Goal: Information Seeking & Learning: Compare options

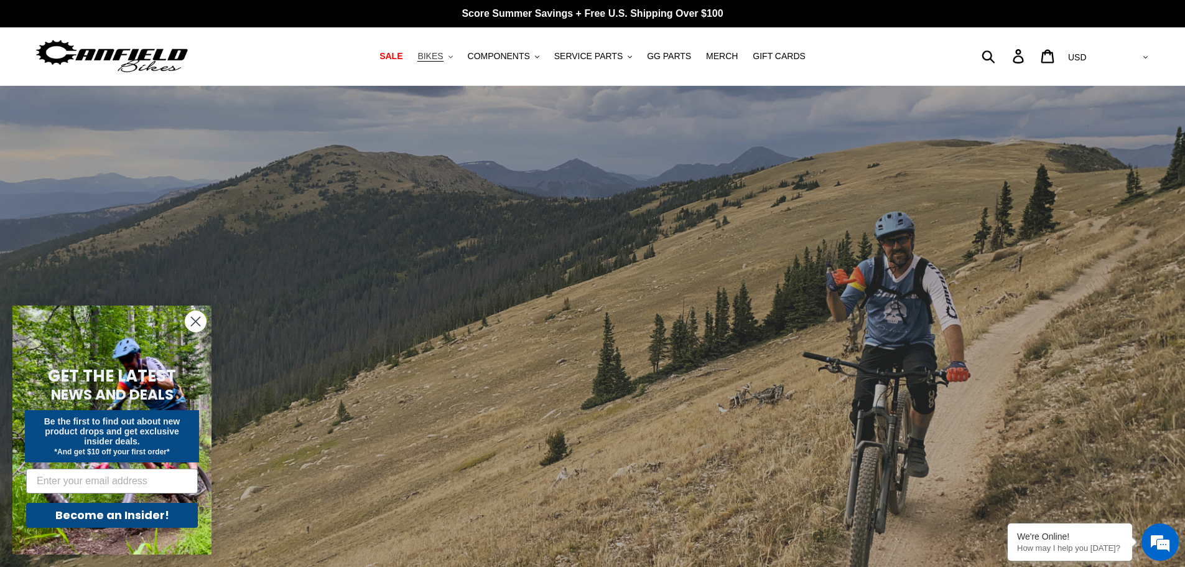
click at [440, 54] on span "BIKES" at bounding box center [430, 56] width 26 height 11
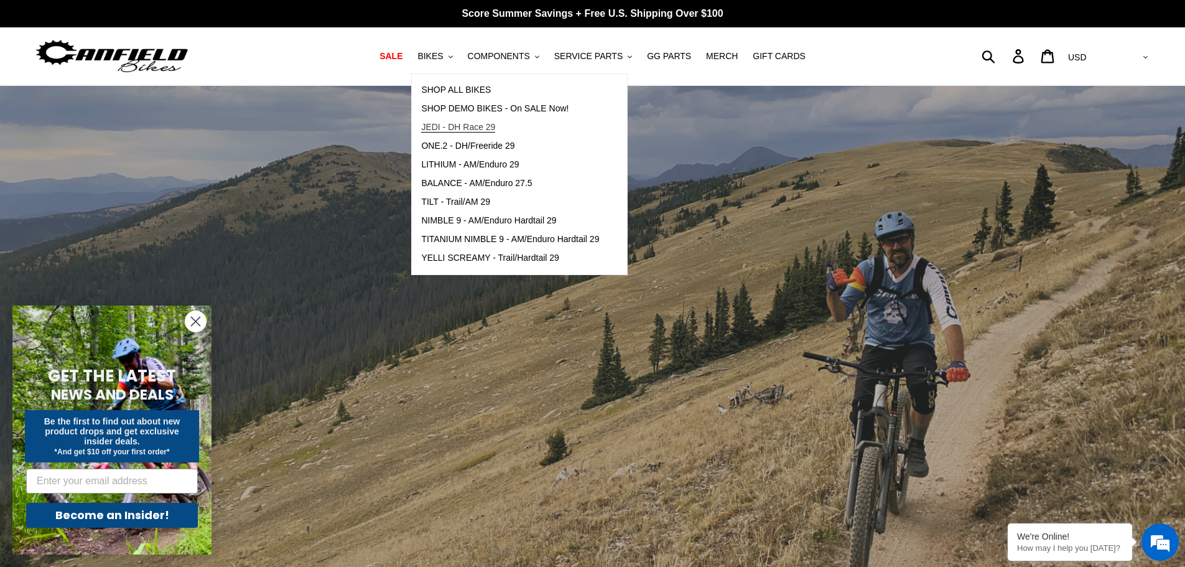
click at [462, 124] on span "JEDI - DH Race 29" at bounding box center [458, 127] width 74 height 11
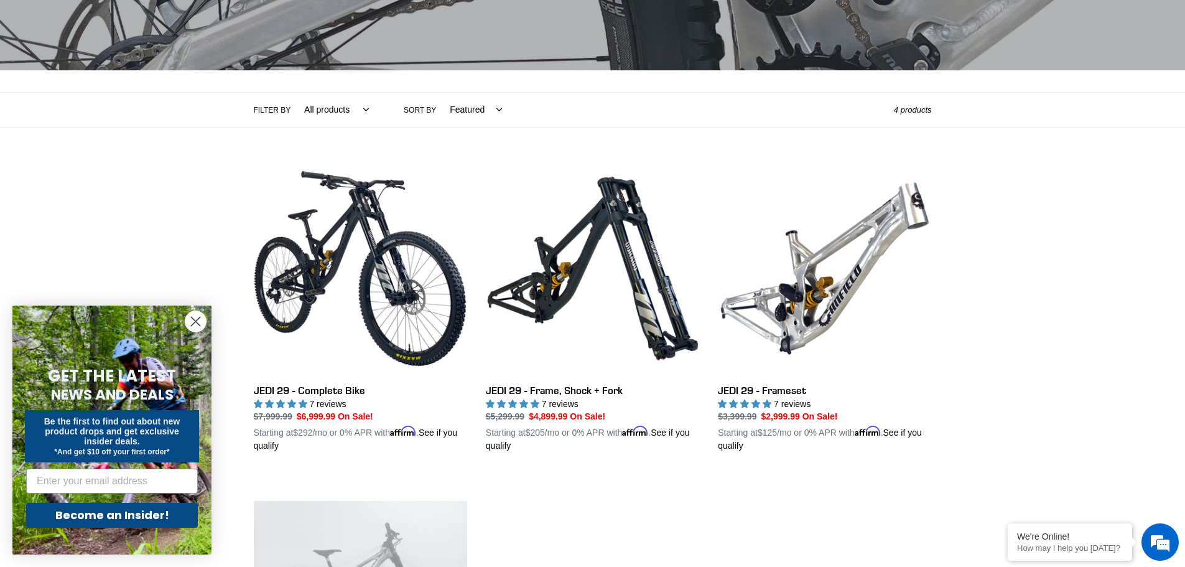
scroll to position [187, 0]
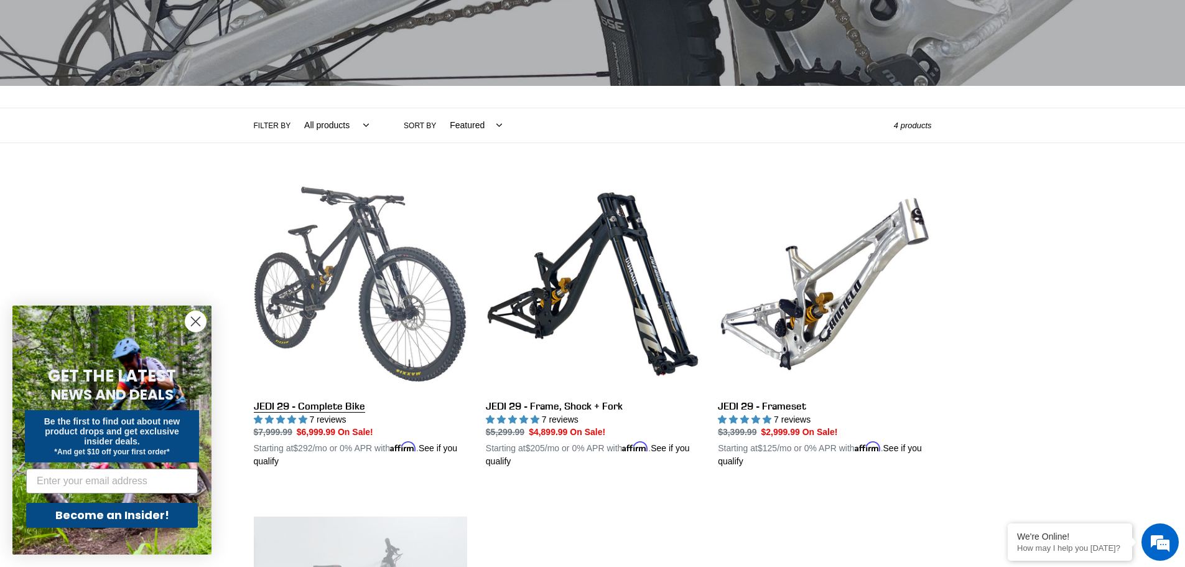
click at [366, 268] on link "JEDI 29 - Complete Bike" at bounding box center [360, 322] width 213 height 291
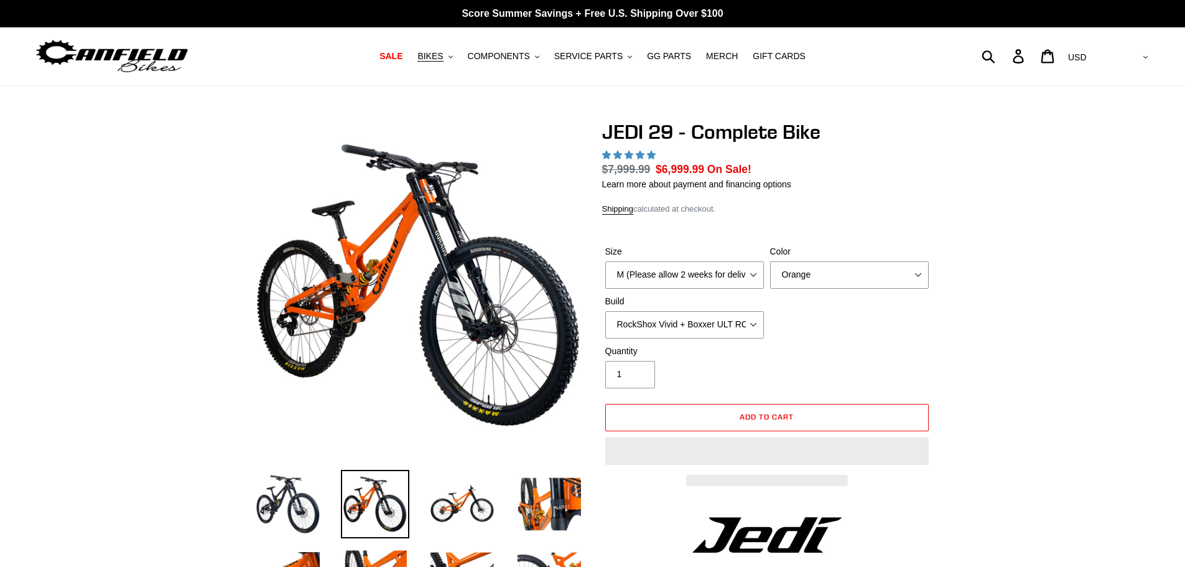
select select "highest-rating"
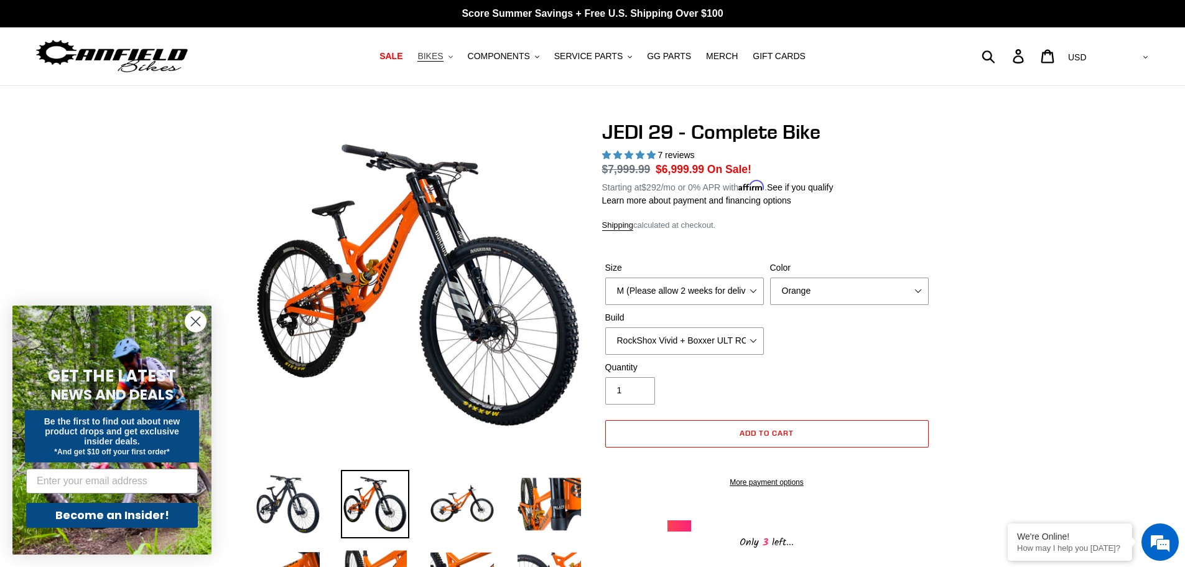
click at [443, 57] on span "BIKES" at bounding box center [430, 56] width 26 height 11
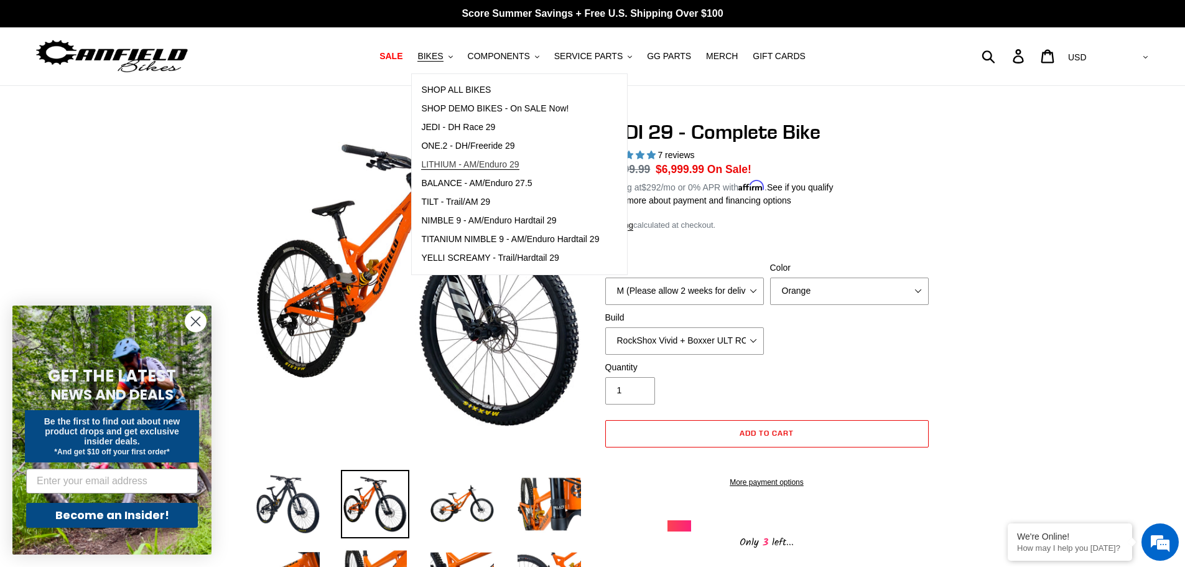
click at [477, 167] on span "LITHIUM - AM/Enduro 29" at bounding box center [470, 164] width 98 height 11
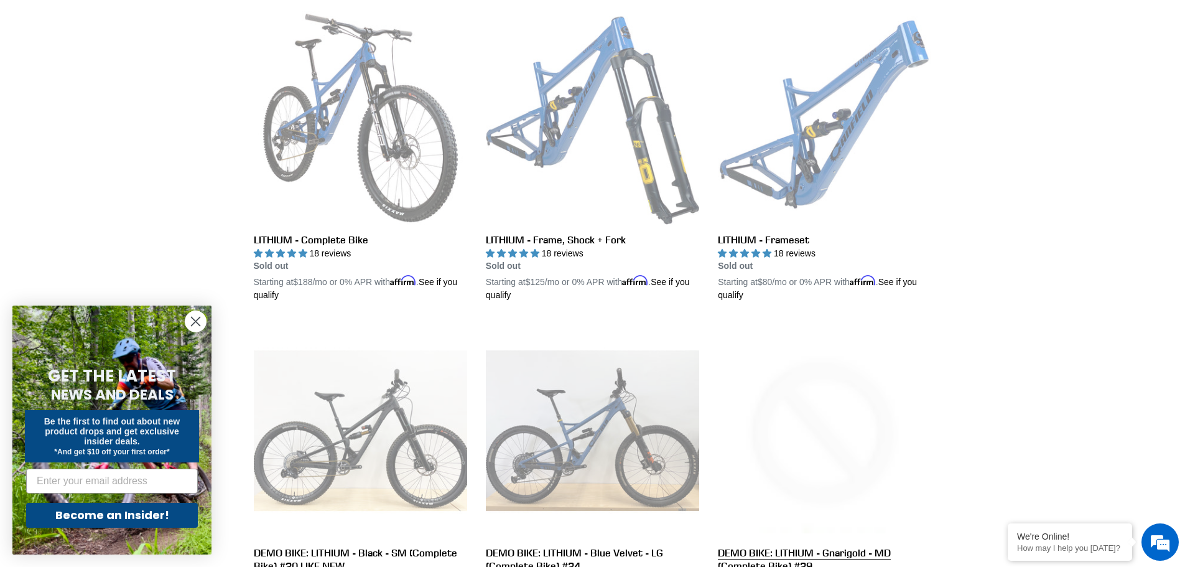
scroll to position [249, 0]
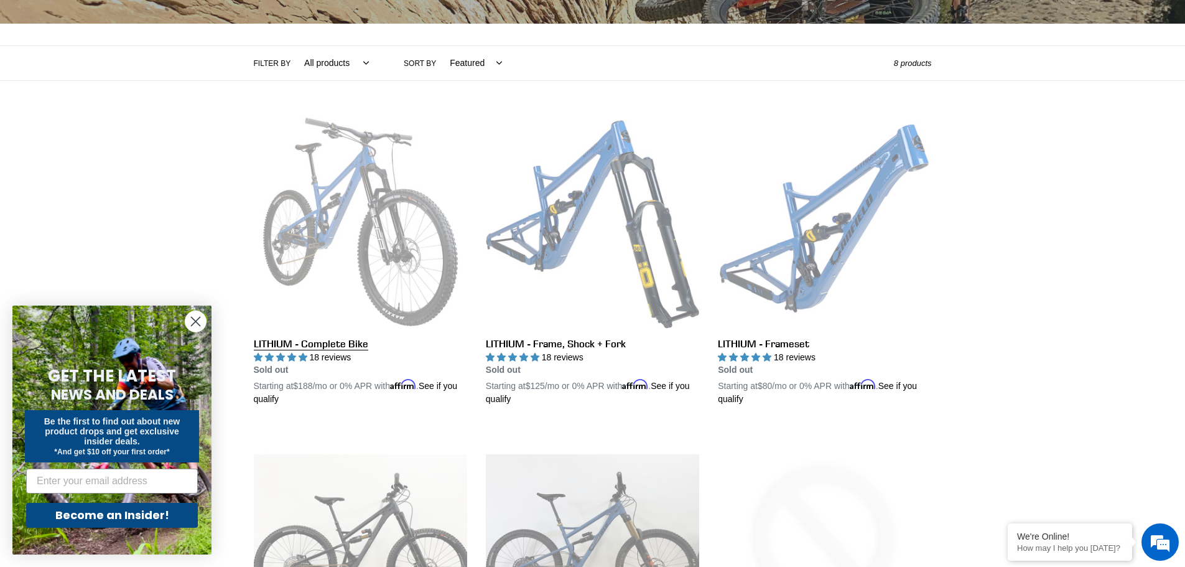
click at [401, 199] on link "LITHIUM - Complete Bike" at bounding box center [360, 260] width 213 height 291
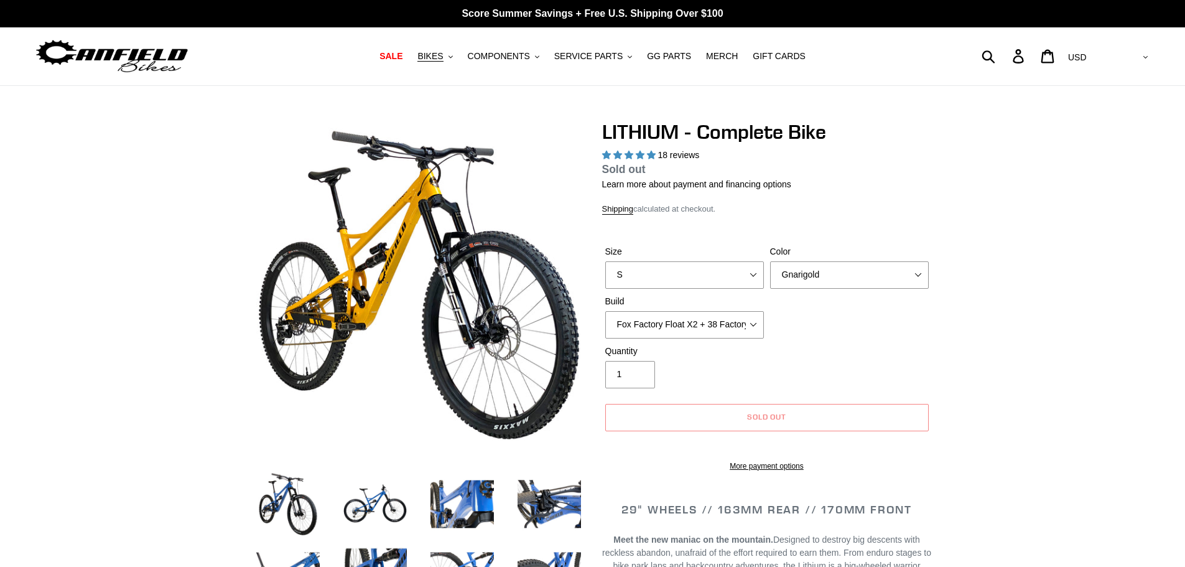
select select "highest-rating"
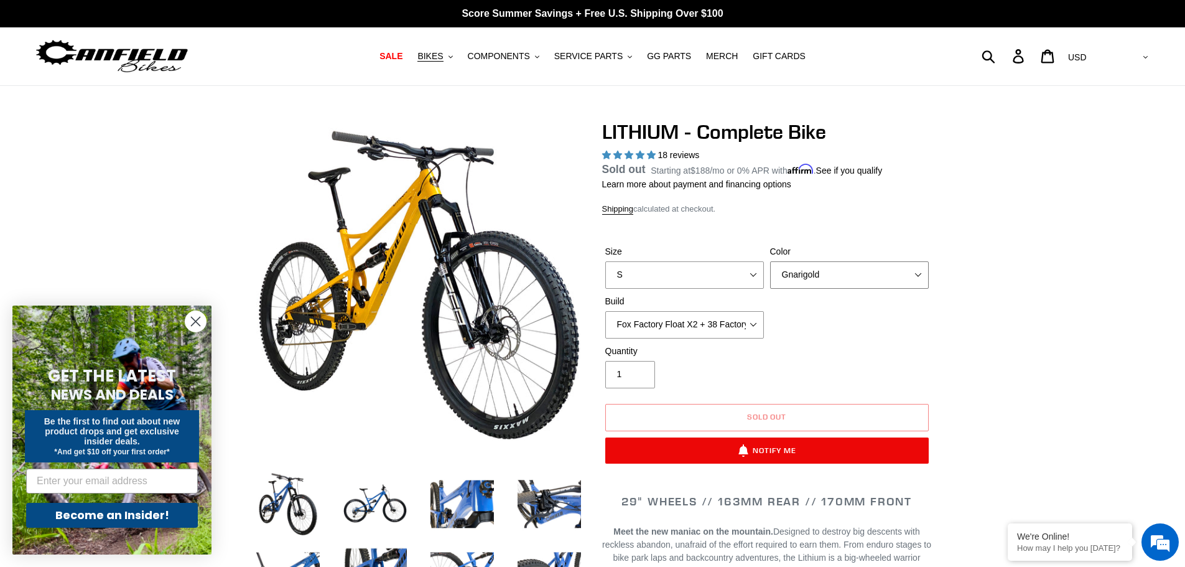
click at [830, 268] on select "Gnarigold Blue Velvet Stealth Black" at bounding box center [849, 274] width 159 height 27
click at [770, 276] on select "Gnarigold Blue Velvet Stealth Black" at bounding box center [849, 274] width 159 height 27
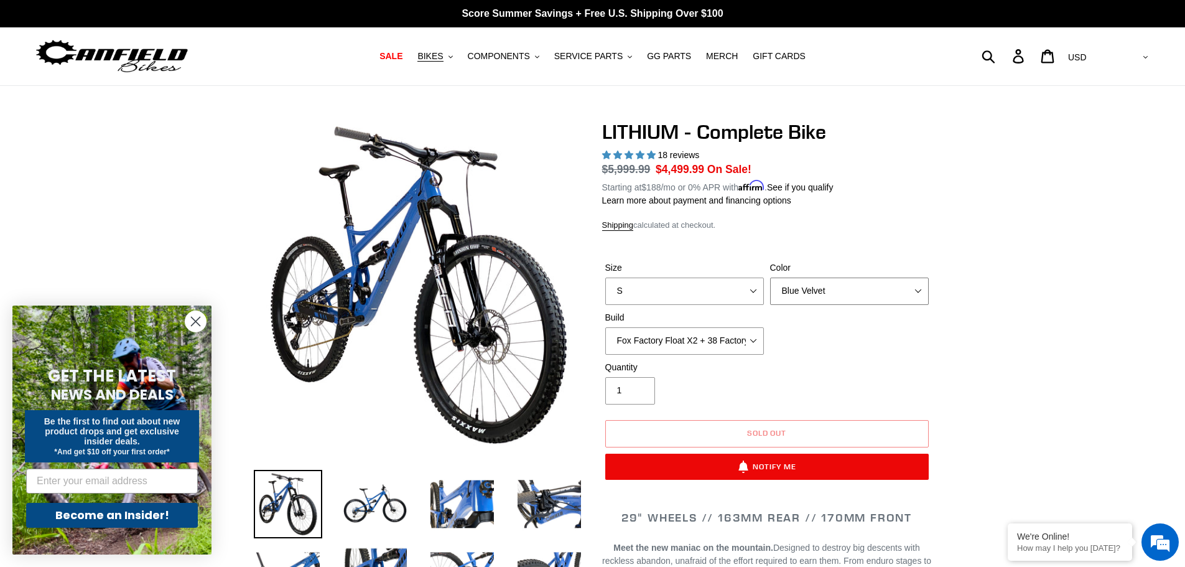
click at [823, 277] on select "Gnarigold Blue Velvet Stealth Black" at bounding box center [849, 290] width 159 height 27
click at [770, 277] on select "Gnarigold Blue Velvet Stealth Black" at bounding box center [849, 290] width 159 height 27
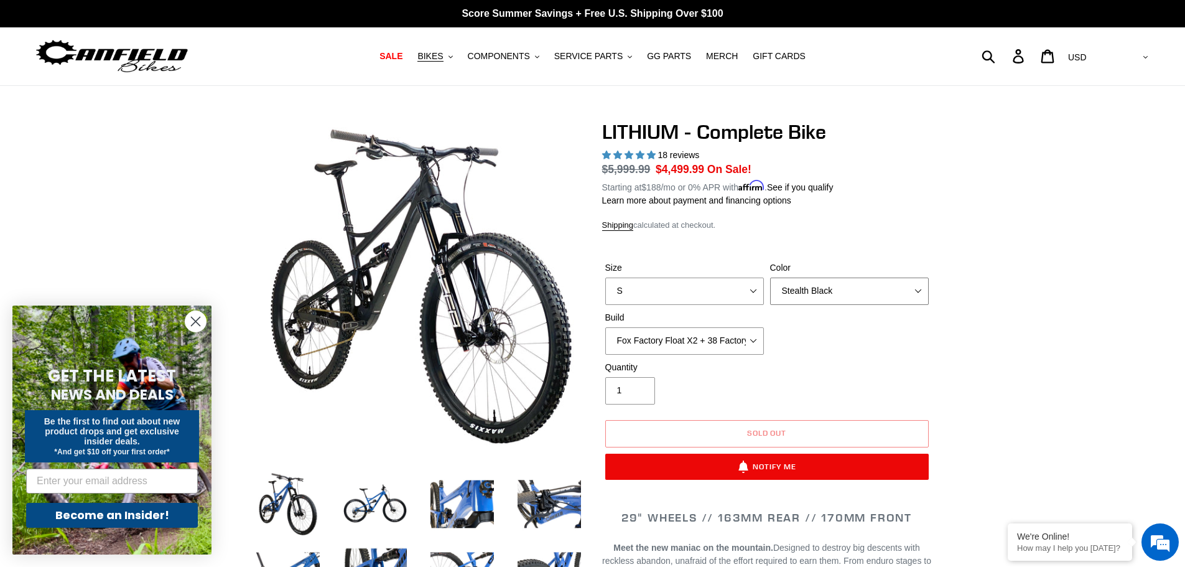
click at [814, 295] on select "Gnarigold Blue Velvet Stealth Black" at bounding box center [849, 290] width 159 height 27
select select "Blue Velvet"
click at [770, 277] on select "Gnarigold Blue Velvet Stealth Black" at bounding box center [849, 290] width 159 height 27
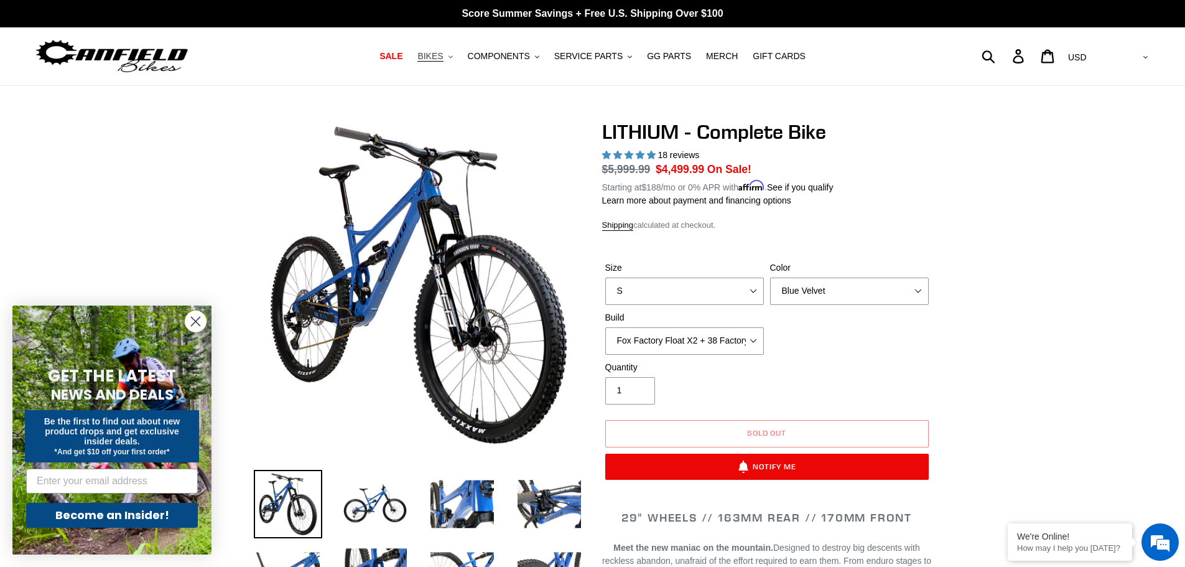
click at [443, 51] on span "BIKES" at bounding box center [430, 56] width 26 height 11
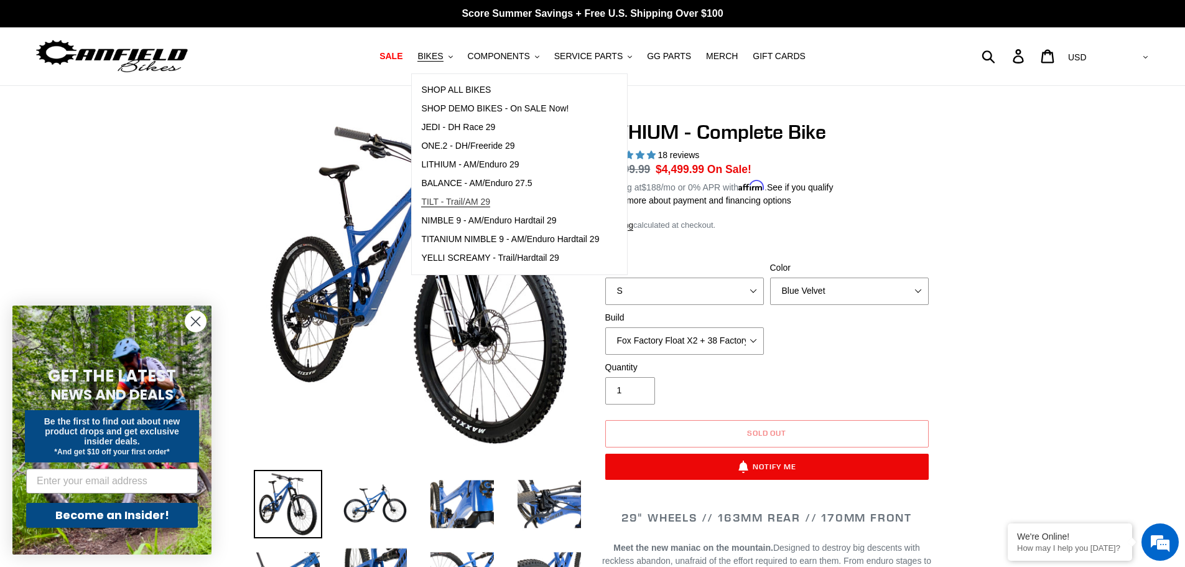
click at [490, 203] on span "TILT - Trail/AM 29" at bounding box center [455, 202] width 69 height 11
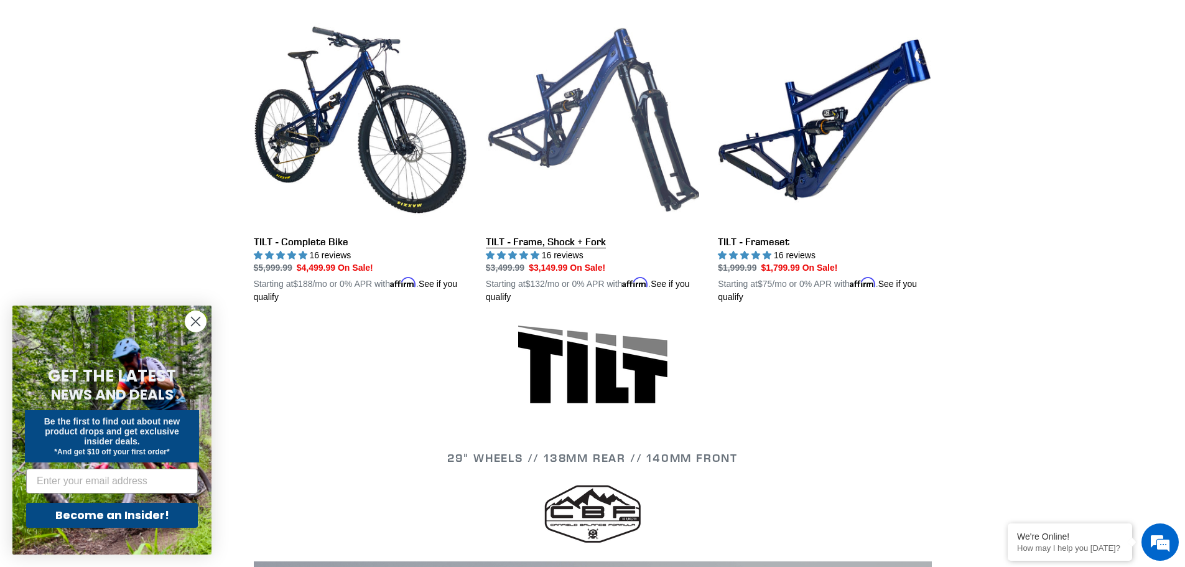
scroll to position [435, 0]
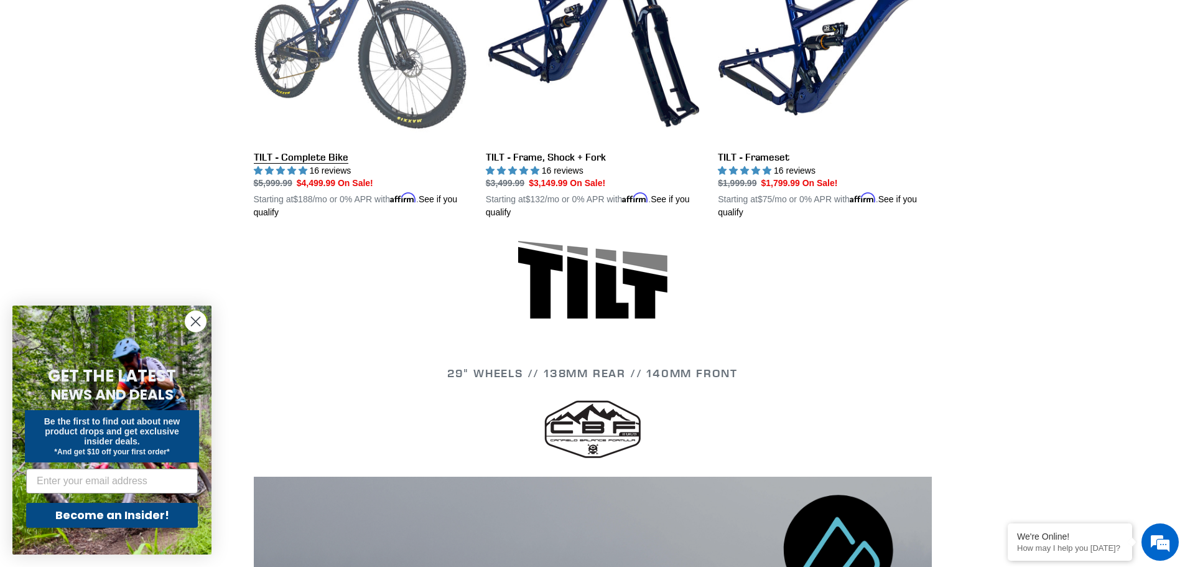
click at [363, 90] on link "TILT - Complete Bike" at bounding box center [360, 73] width 213 height 291
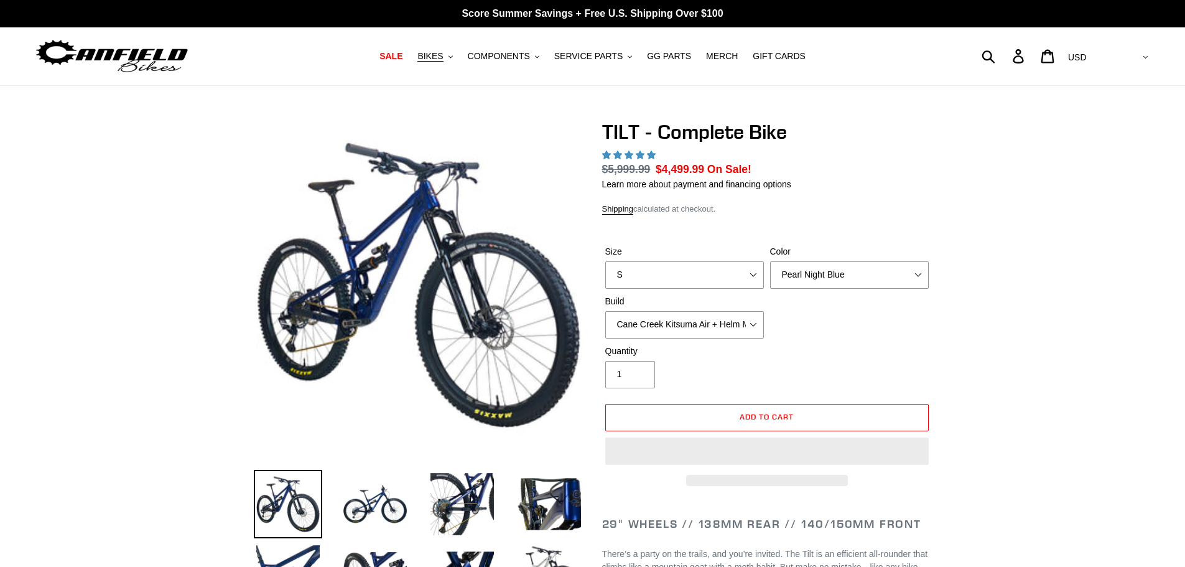
select select "highest-rating"
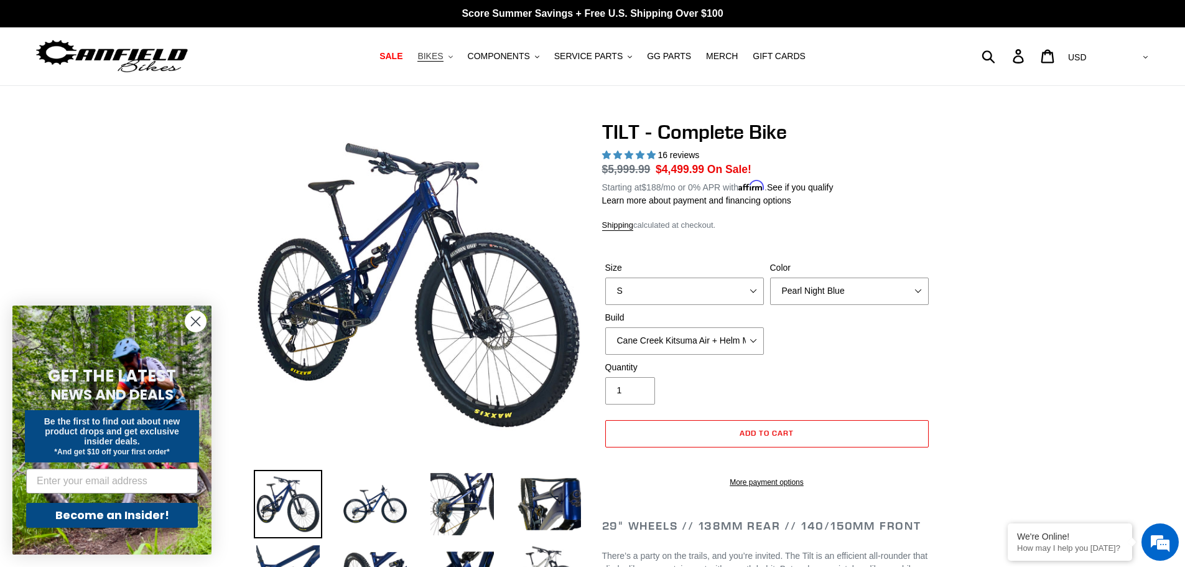
click at [443, 54] on span "BIKES" at bounding box center [430, 56] width 26 height 11
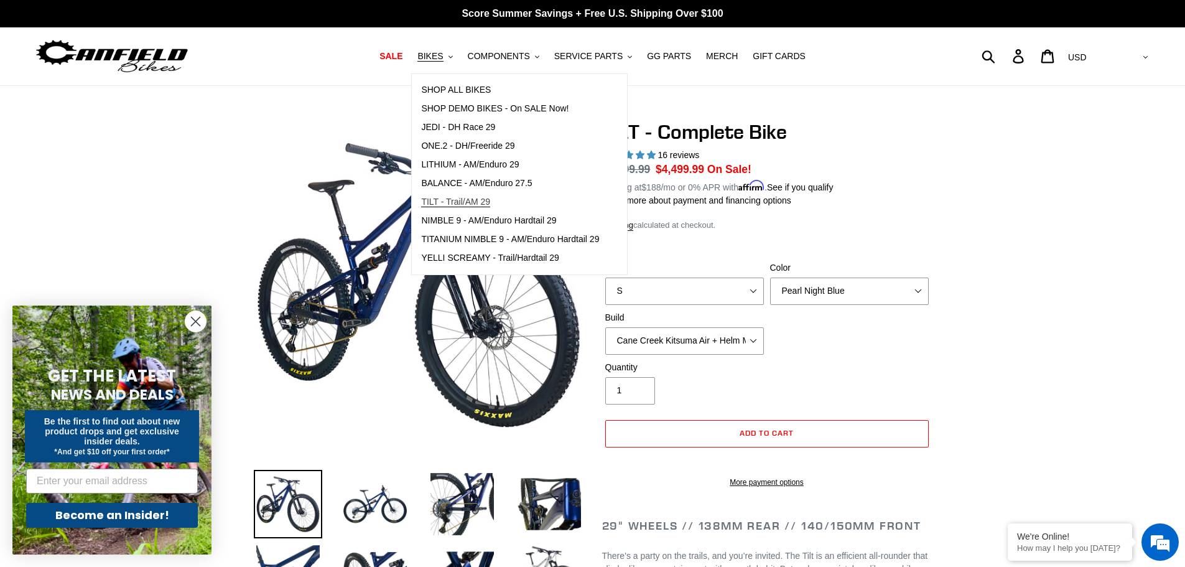
click at [483, 197] on span "TILT - Trail/AM 29" at bounding box center [455, 202] width 69 height 11
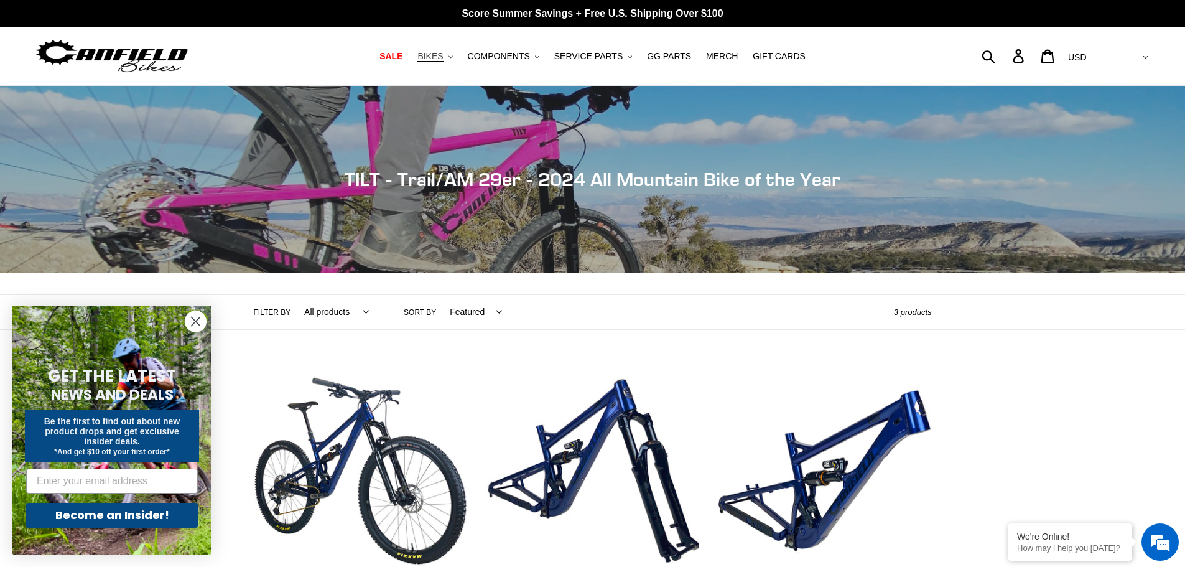
click at [442, 49] on button "BIKES .cls-1{fill:#231f20}" at bounding box center [434, 56] width 47 height 17
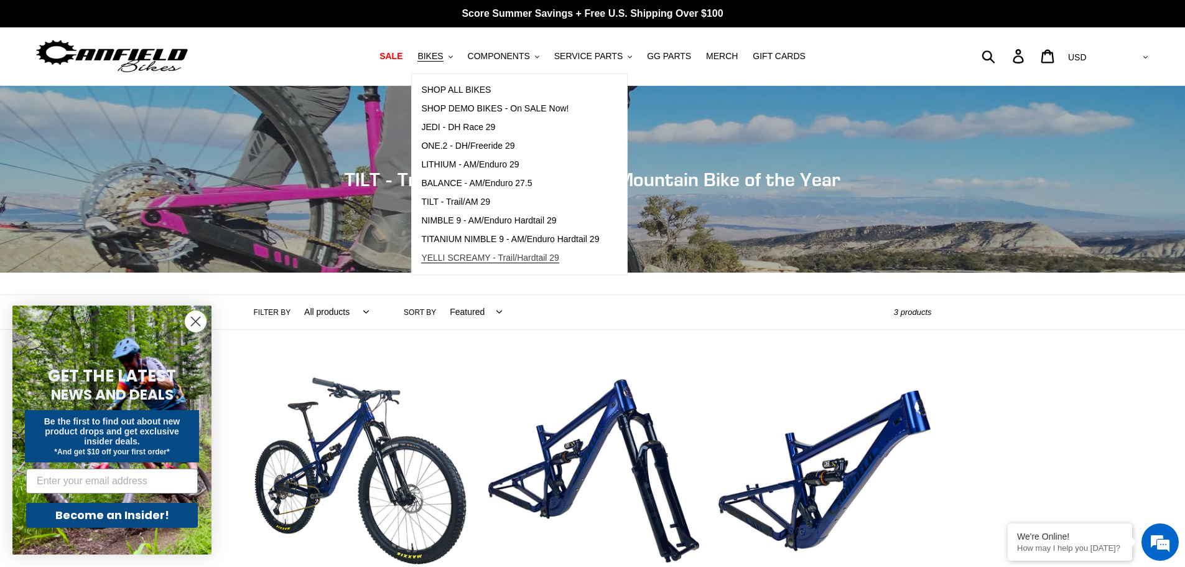
click at [496, 258] on span "YELLI SCREAMY - Trail/Hardtail 29" at bounding box center [490, 258] width 138 height 11
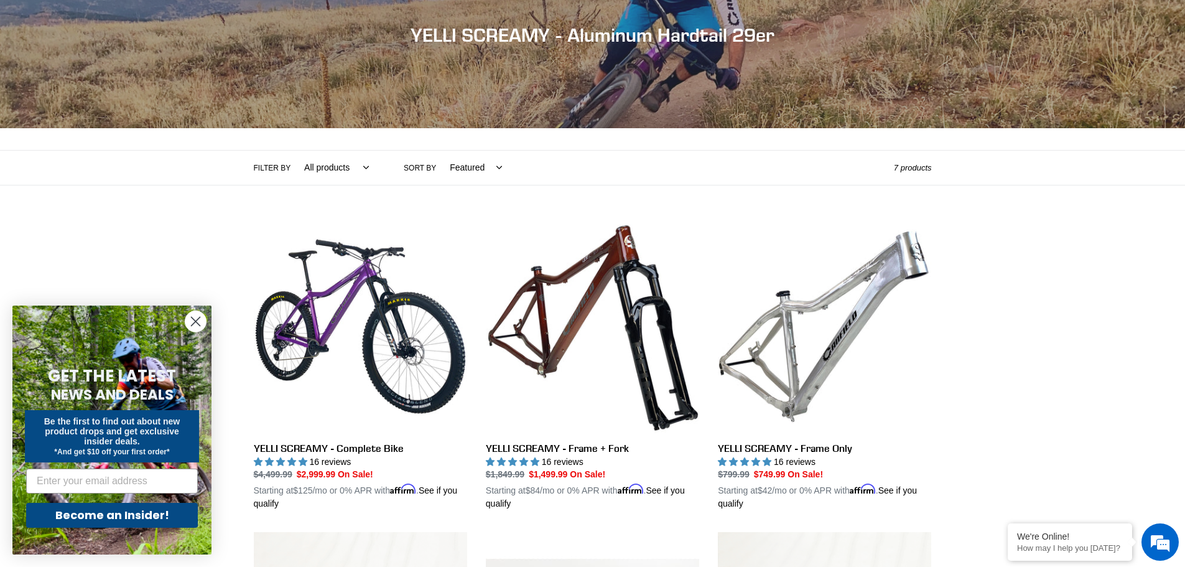
scroll to position [187, 0]
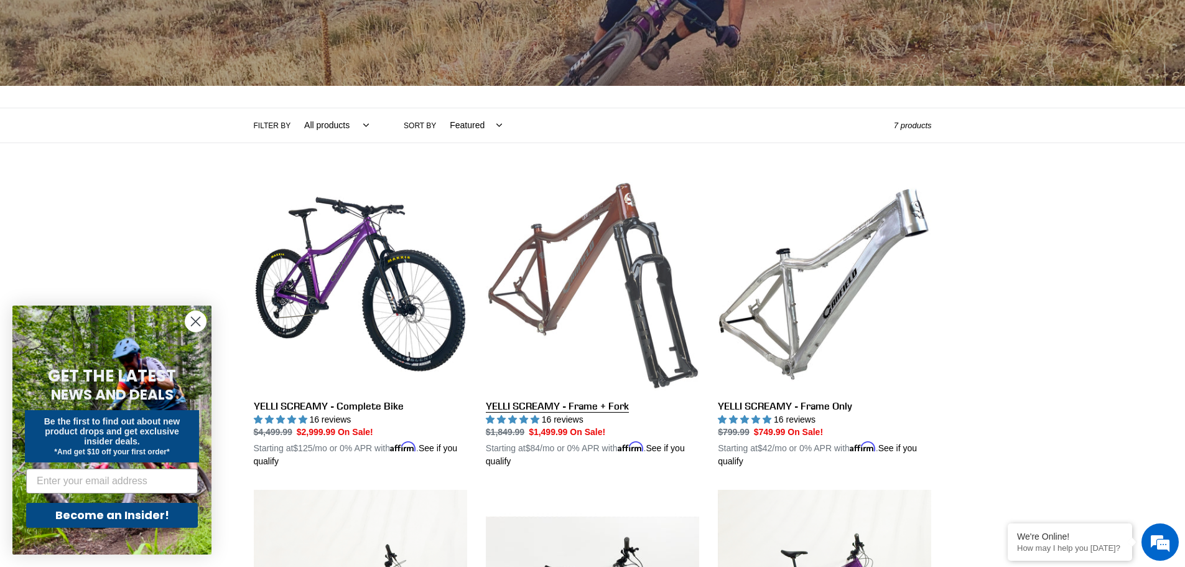
click at [582, 258] on link "YELLI SCREAMY - Frame + Fork" at bounding box center [592, 322] width 213 height 291
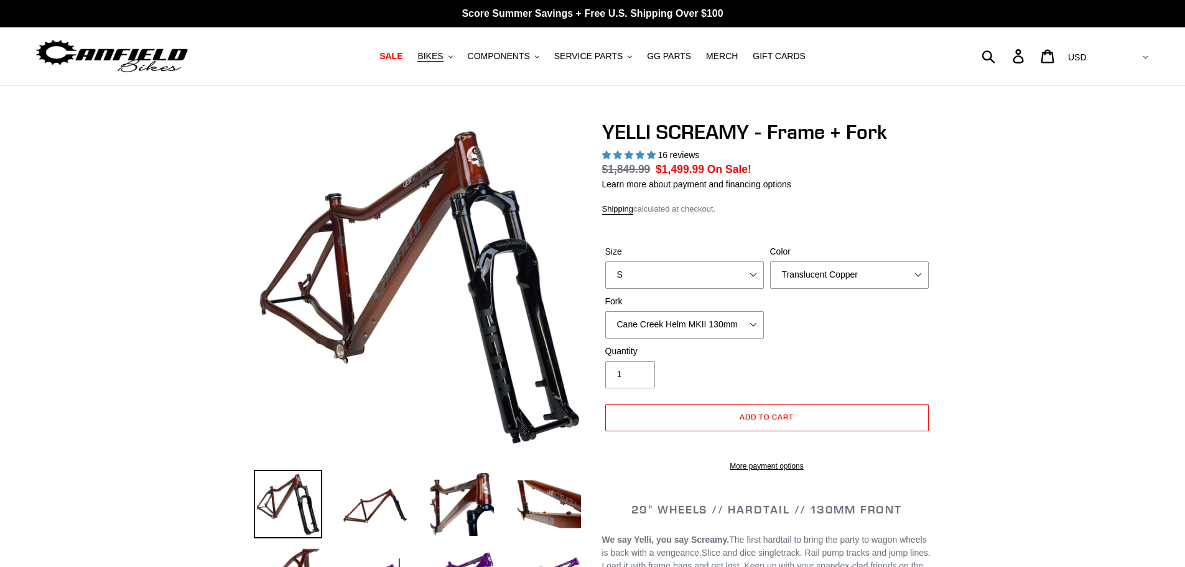
select select "highest-rating"
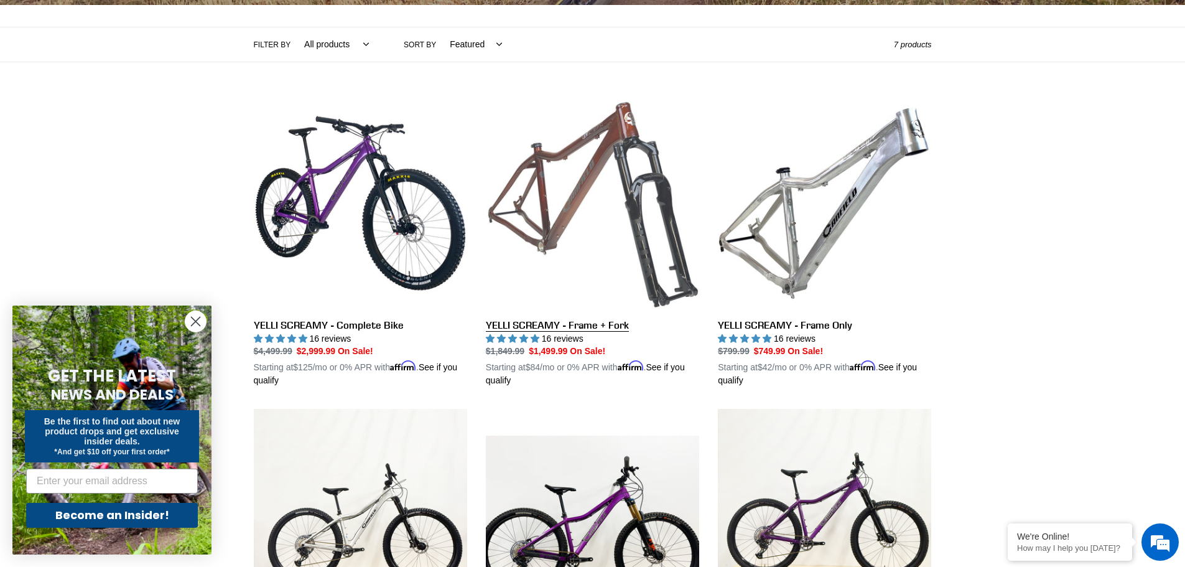
scroll to position [187, 0]
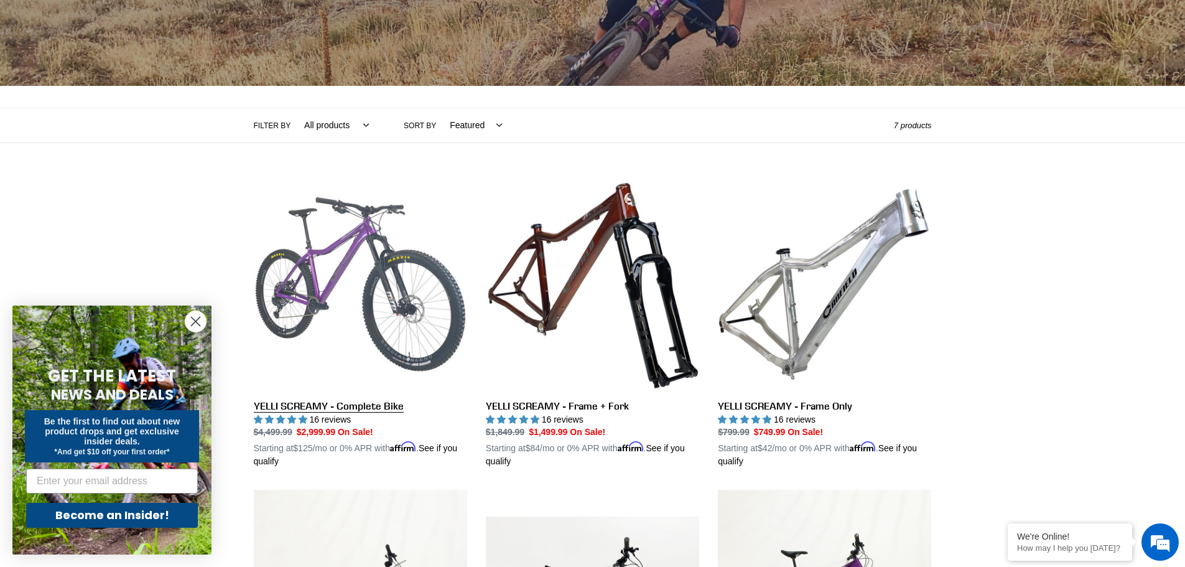
click at [387, 283] on link "YELLI SCREAMY - Complete Bike" at bounding box center [360, 322] width 213 height 291
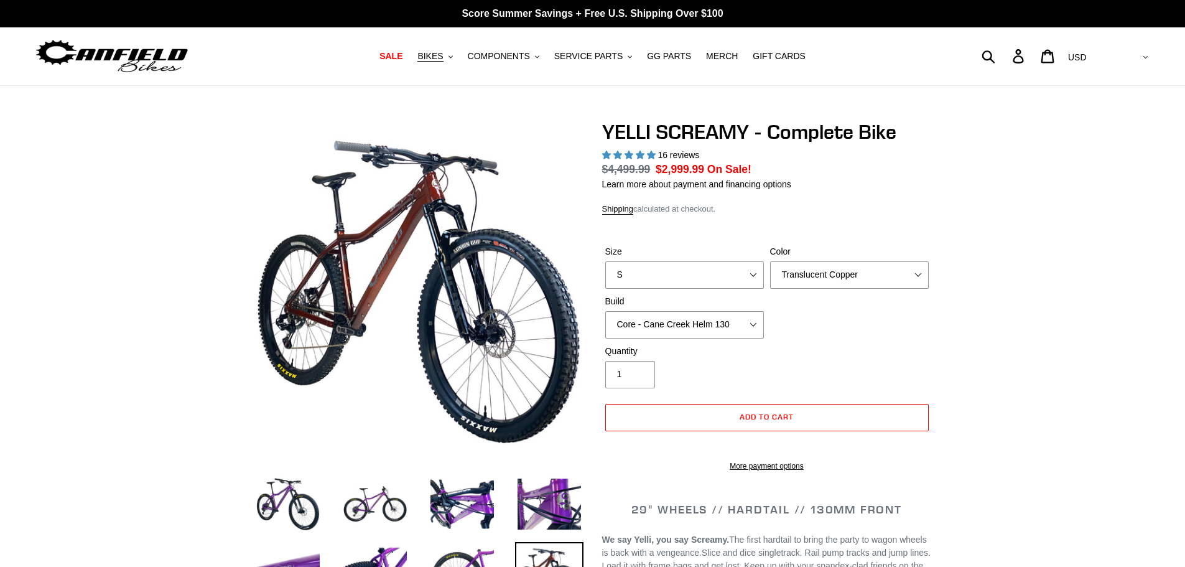
select select "highest-rating"
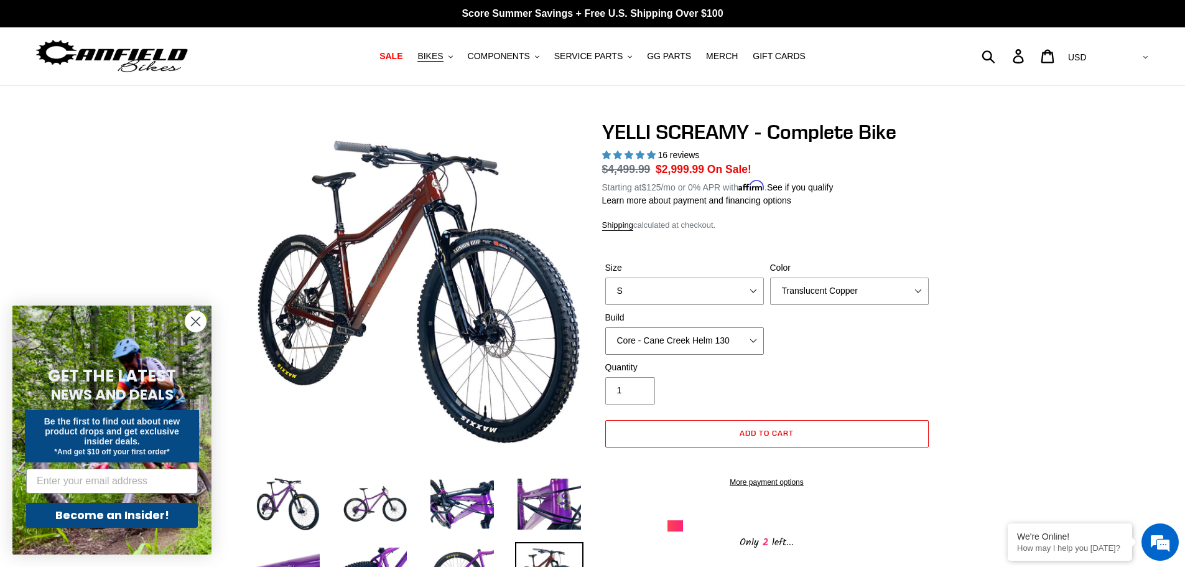
click at [663, 338] on select "Core - Cane Creek Helm 130 Pro - [GEOGRAPHIC_DATA] Helm 130 Core - Fox 34 SL Fa…" at bounding box center [684, 340] width 159 height 27
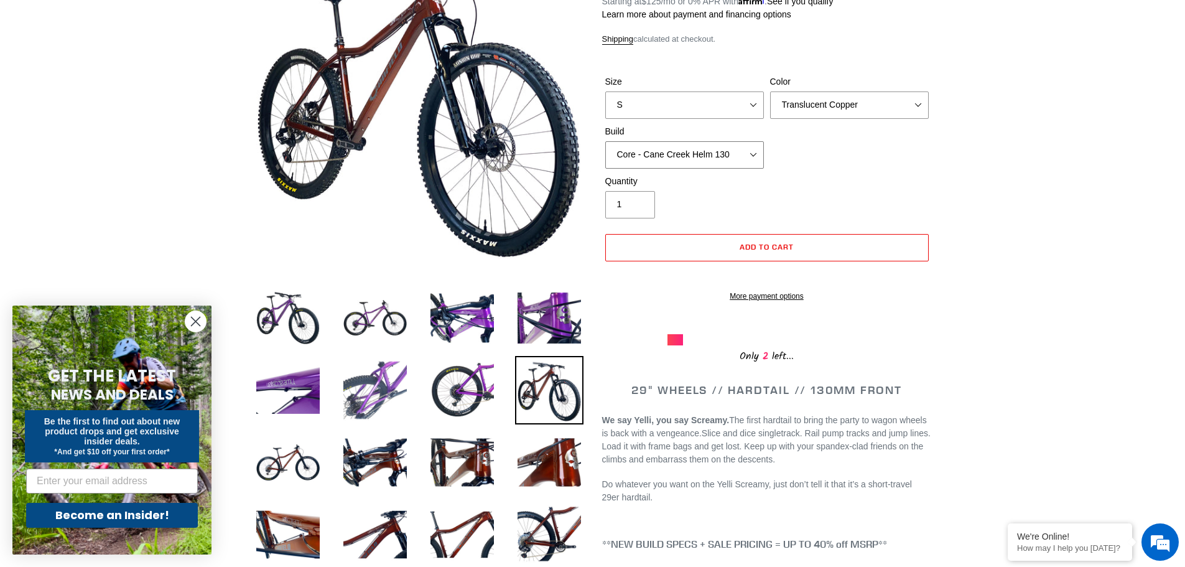
scroll to position [187, 0]
click at [310, 390] on img at bounding box center [288, 389] width 68 height 68
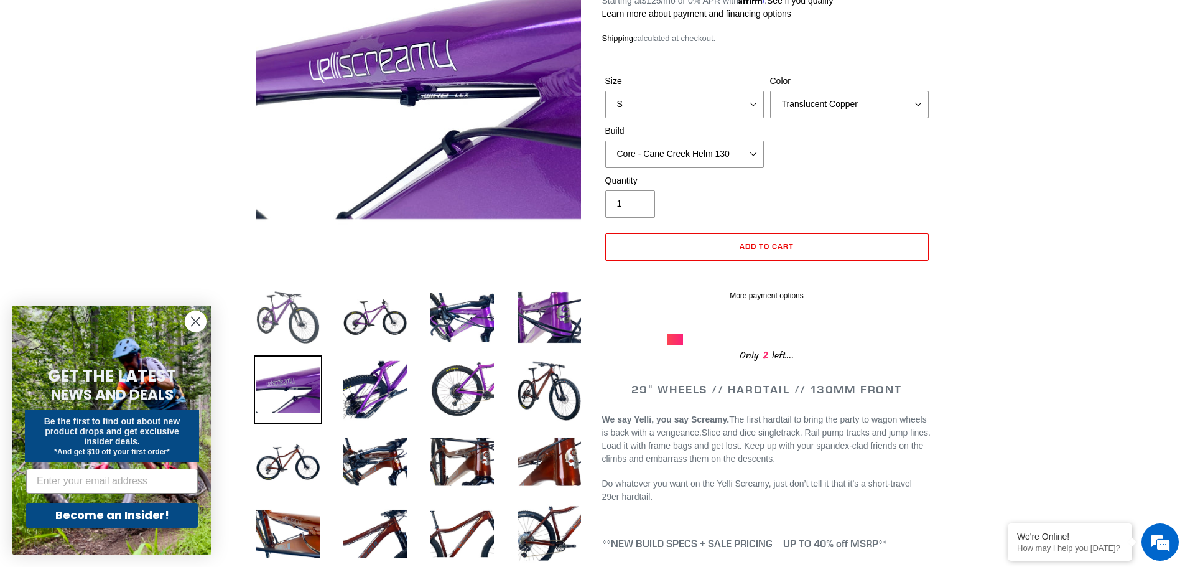
click at [282, 299] on img at bounding box center [288, 317] width 68 height 68
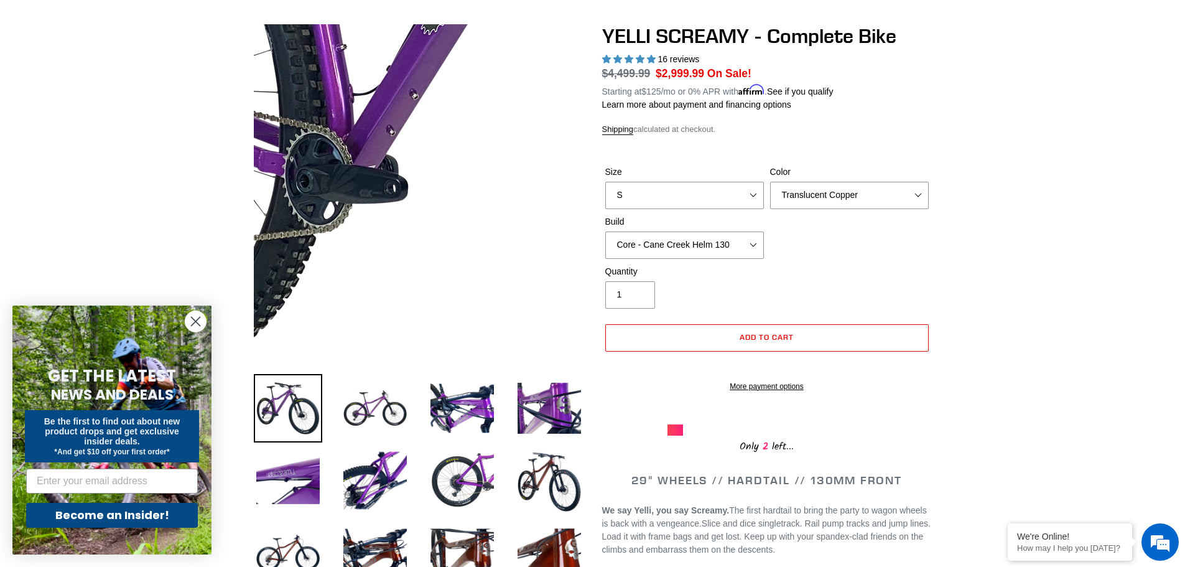
scroll to position [62, 0]
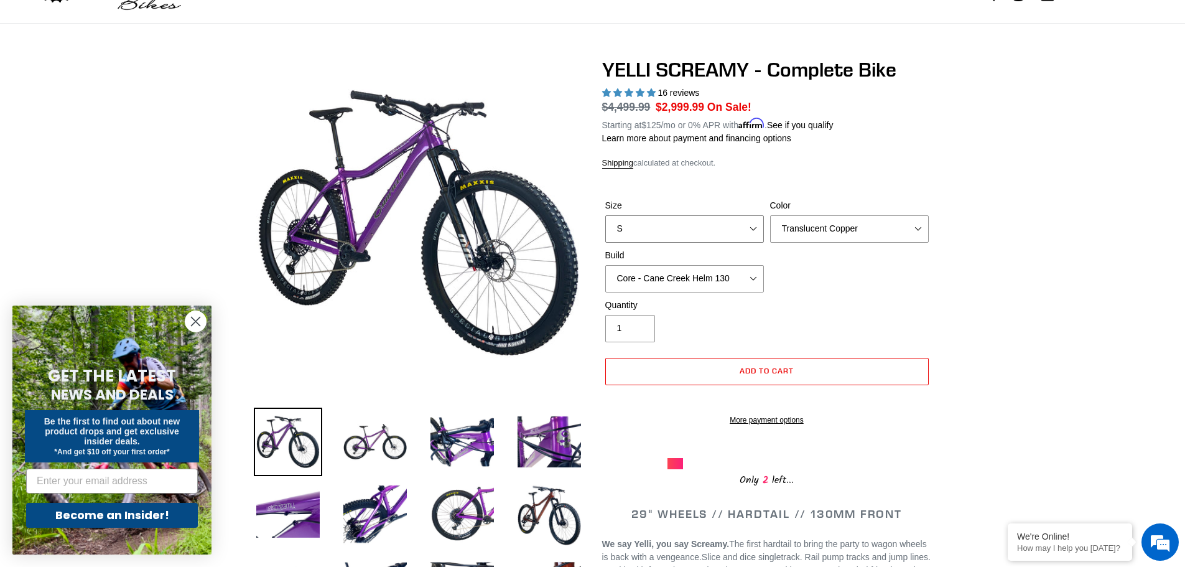
click at [748, 227] on select "S M L XL" at bounding box center [684, 228] width 159 height 27
click at [804, 223] on select "Translucent Copper Purple Haze Raw" at bounding box center [849, 228] width 159 height 27
click at [770, 215] on select "Translucent Copper Purple Haze Raw" at bounding box center [849, 228] width 159 height 27
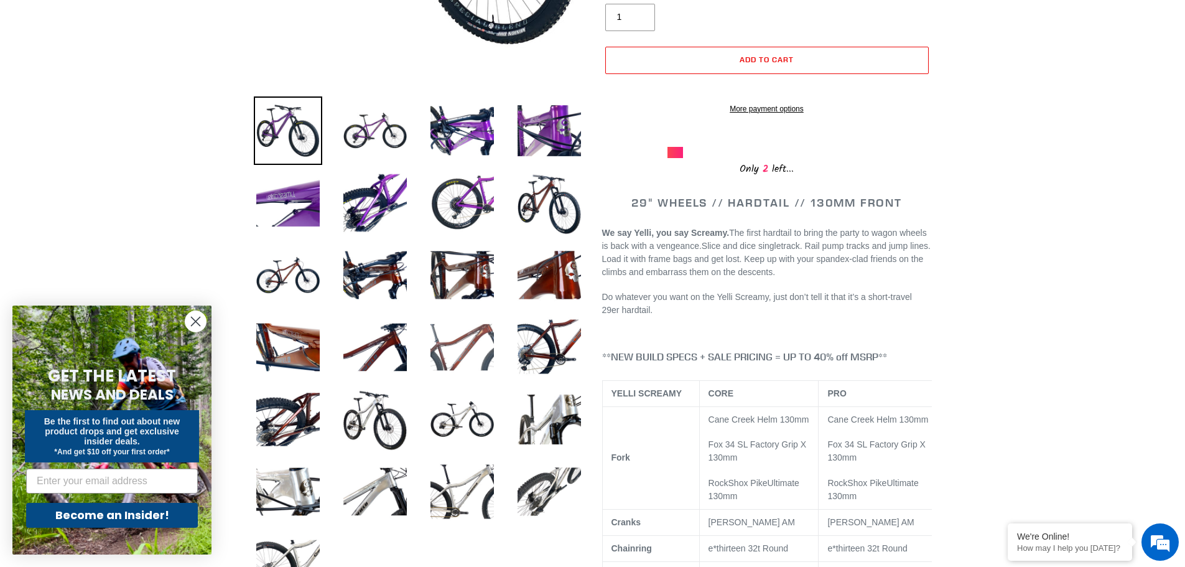
click at [455, 330] on img at bounding box center [462, 347] width 68 height 68
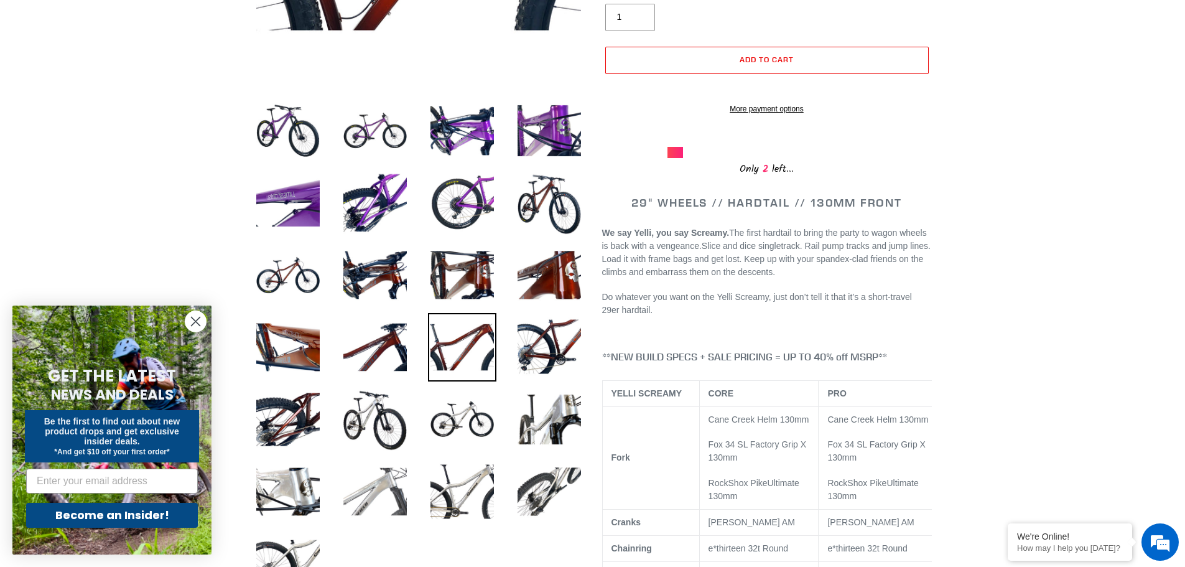
click at [389, 483] on img at bounding box center [375, 491] width 68 height 68
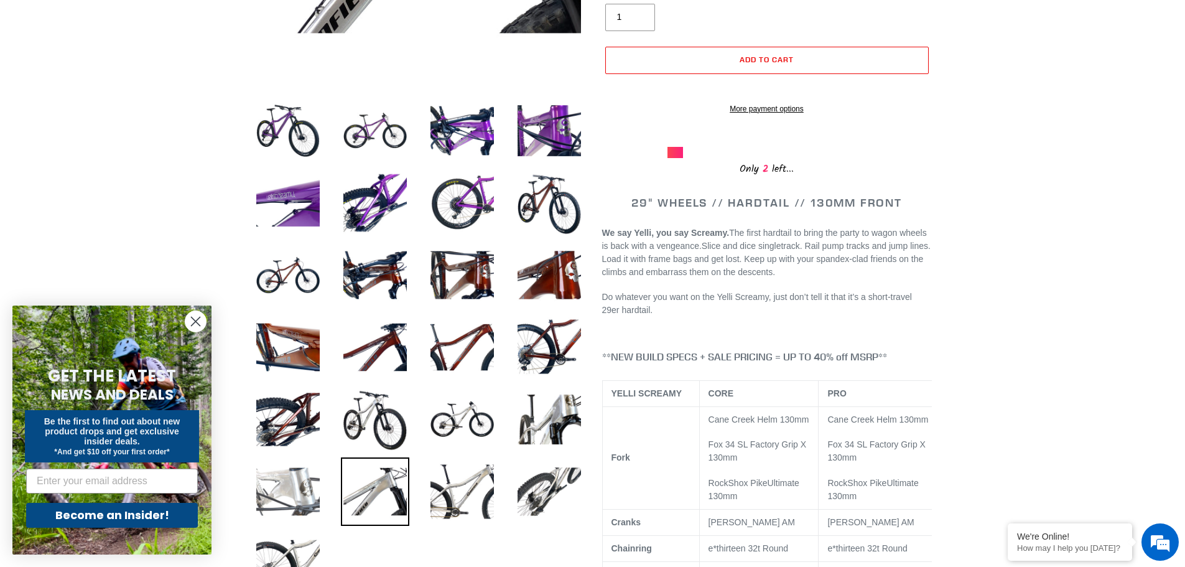
click at [306, 481] on img at bounding box center [288, 491] width 68 height 68
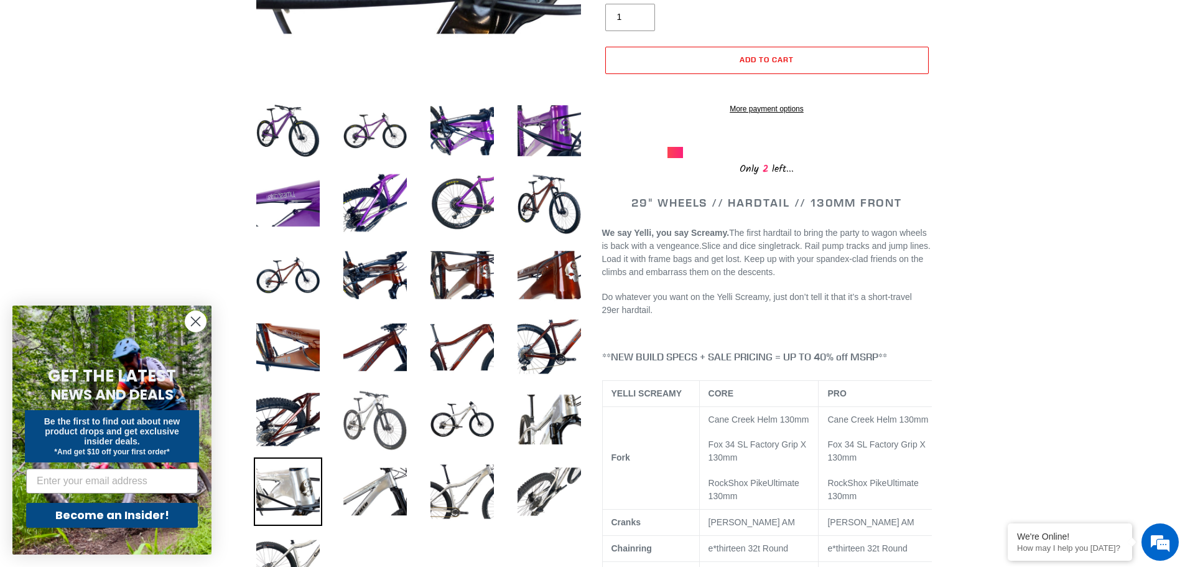
click at [371, 411] on img at bounding box center [375, 419] width 68 height 68
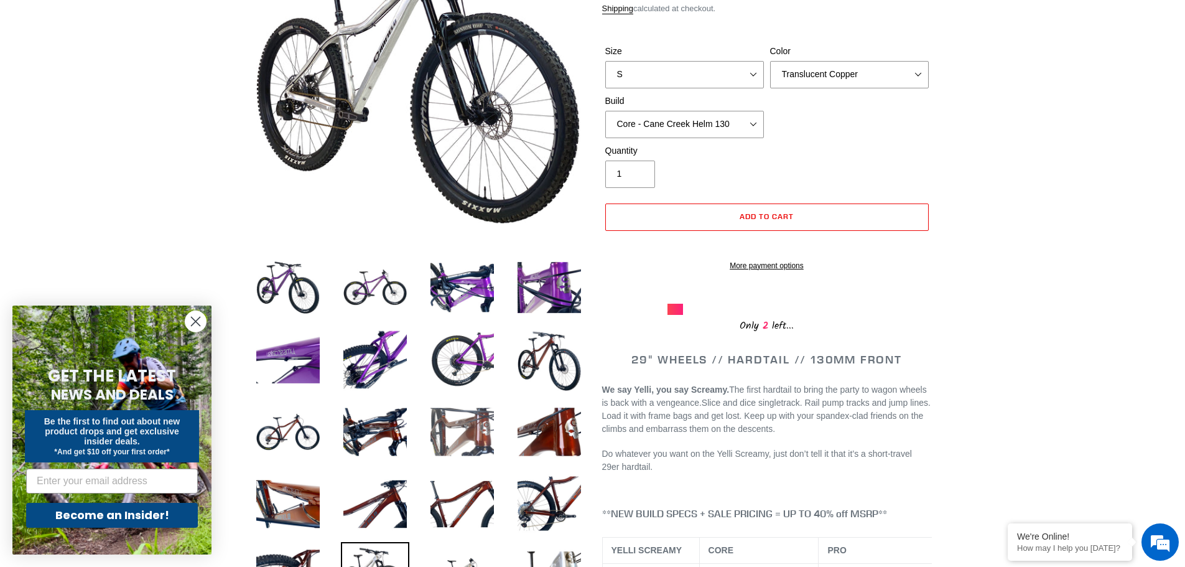
scroll to position [249, 0]
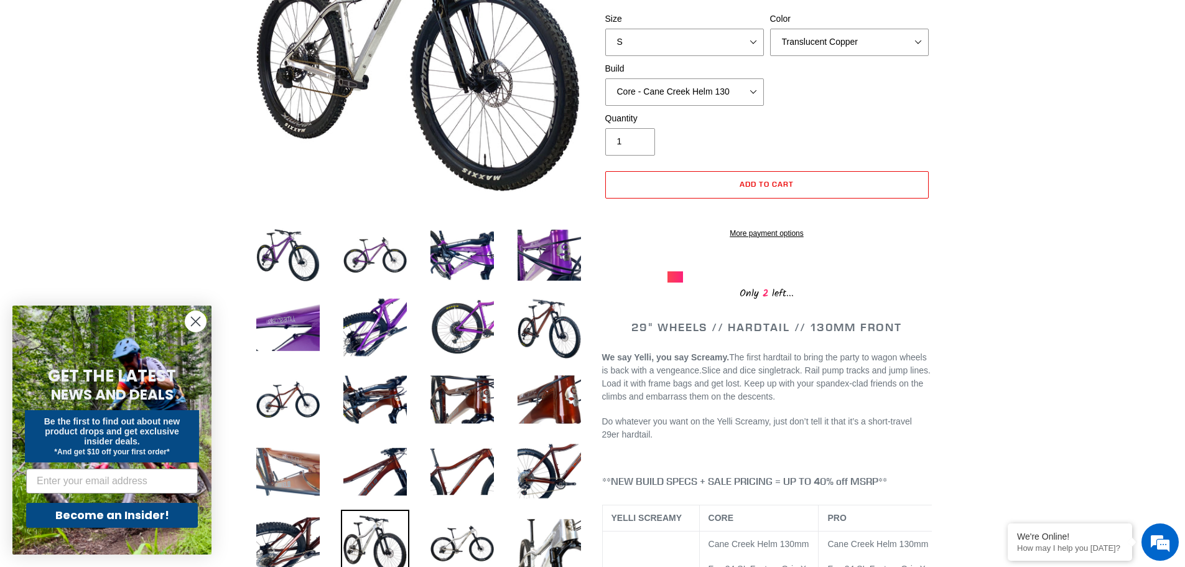
click at [299, 465] on img at bounding box center [288, 471] width 68 height 68
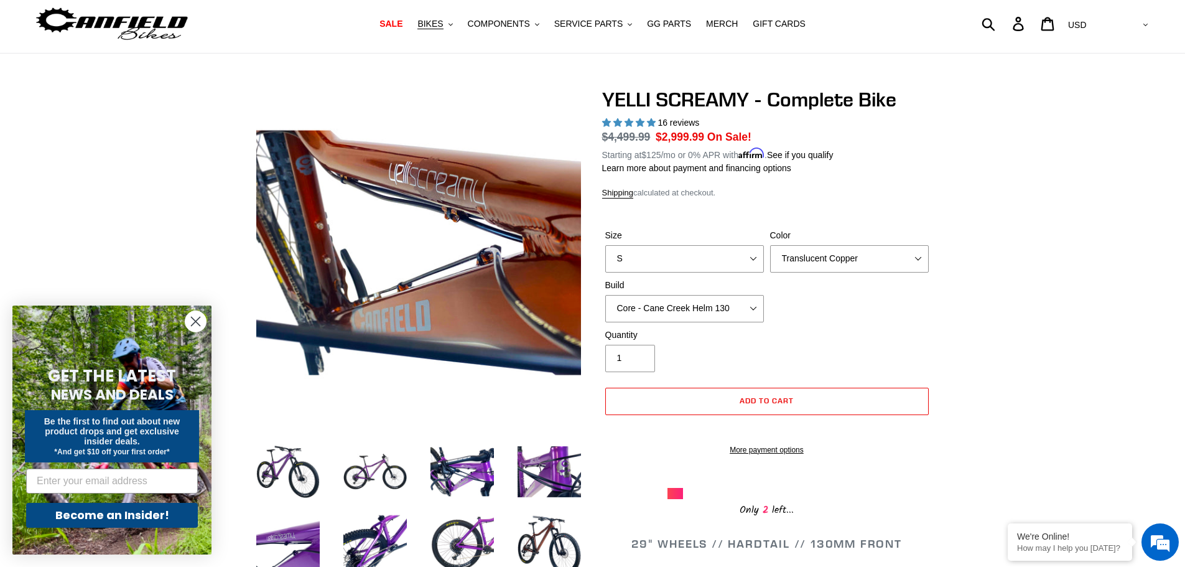
scroll to position [0, 0]
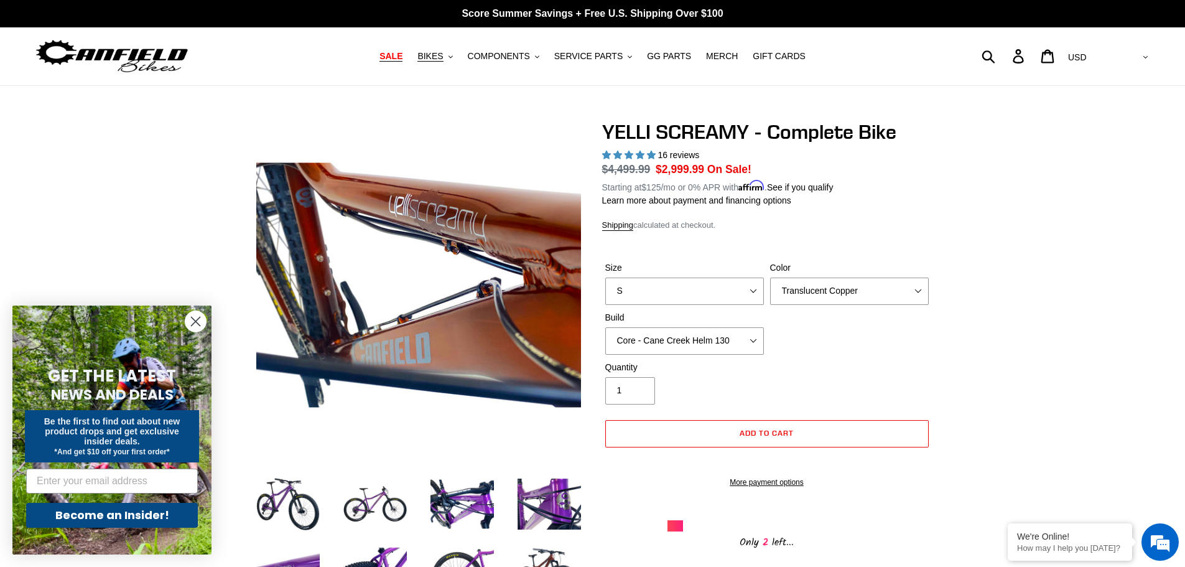
click at [403, 54] on span "SALE" at bounding box center [391, 56] width 23 height 11
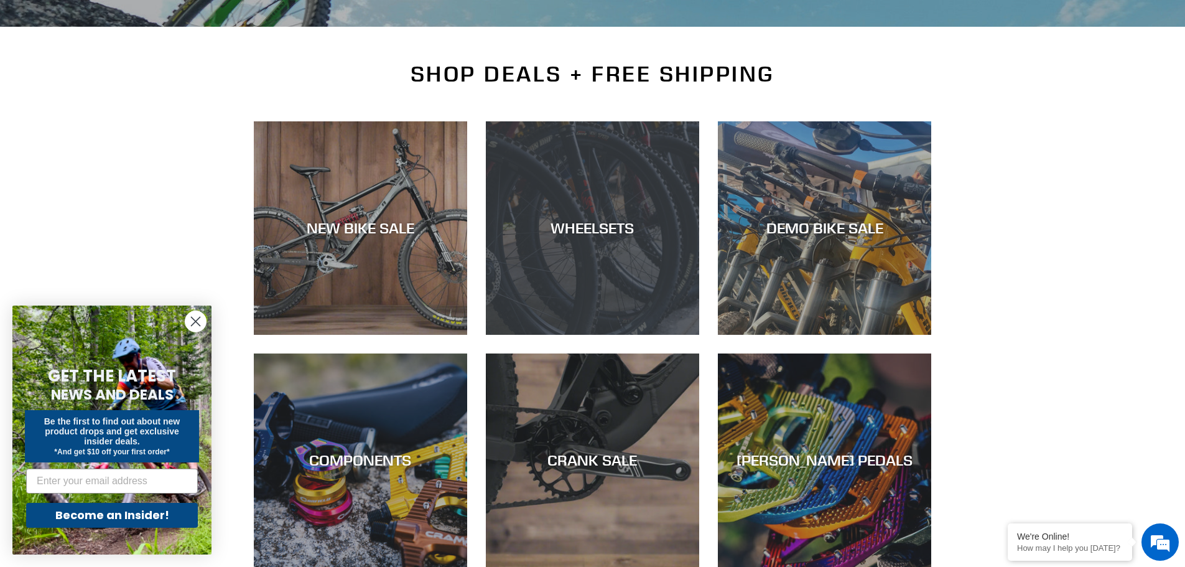
scroll to position [249, 0]
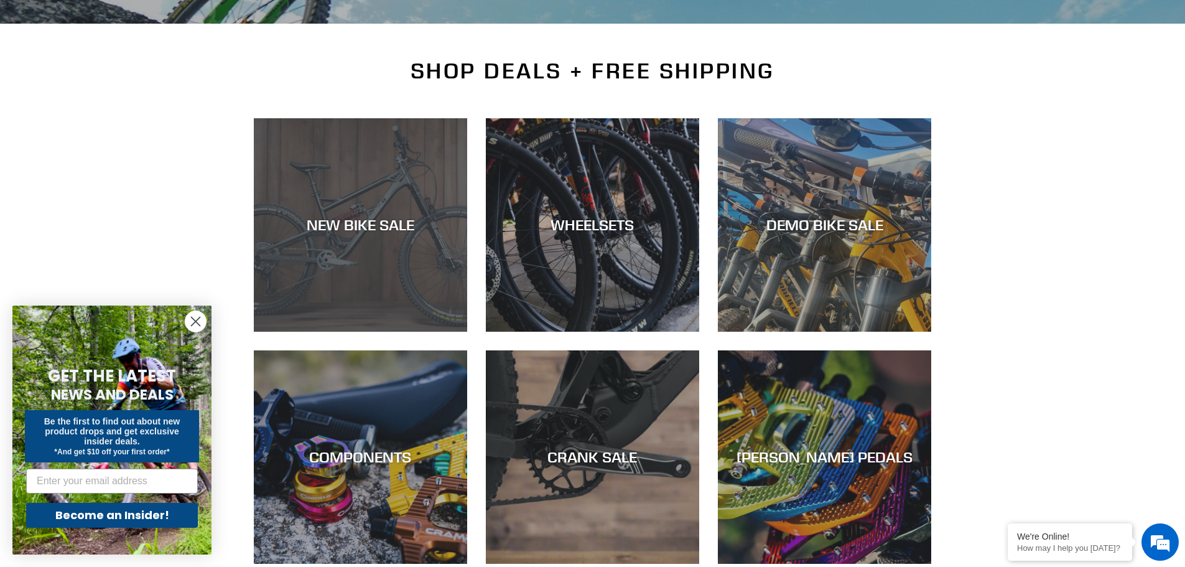
click at [327, 332] on div "NEW BIKE SALE" at bounding box center [360, 332] width 213 height 0
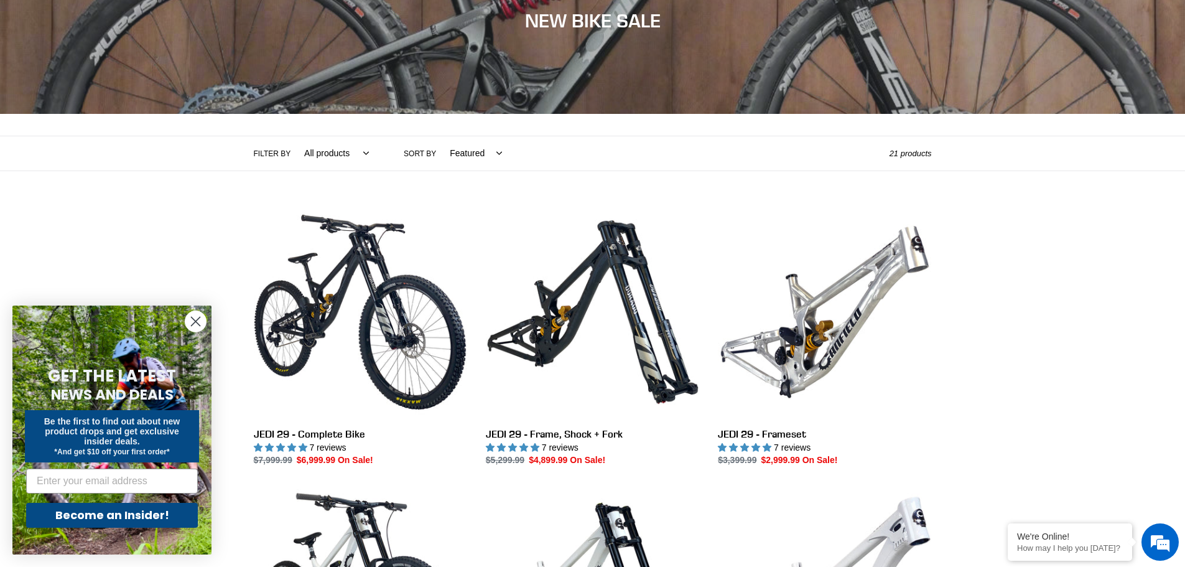
scroll to position [187, 0]
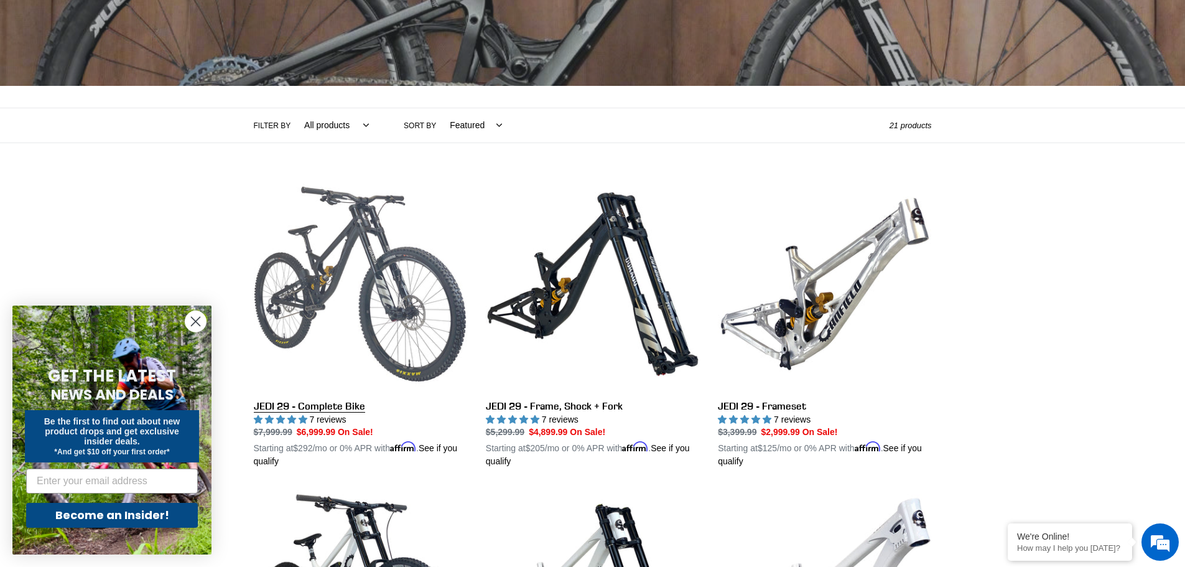
click at [362, 218] on link "JEDI 29 - Complete Bike" at bounding box center [360, 322] width 213 height 291
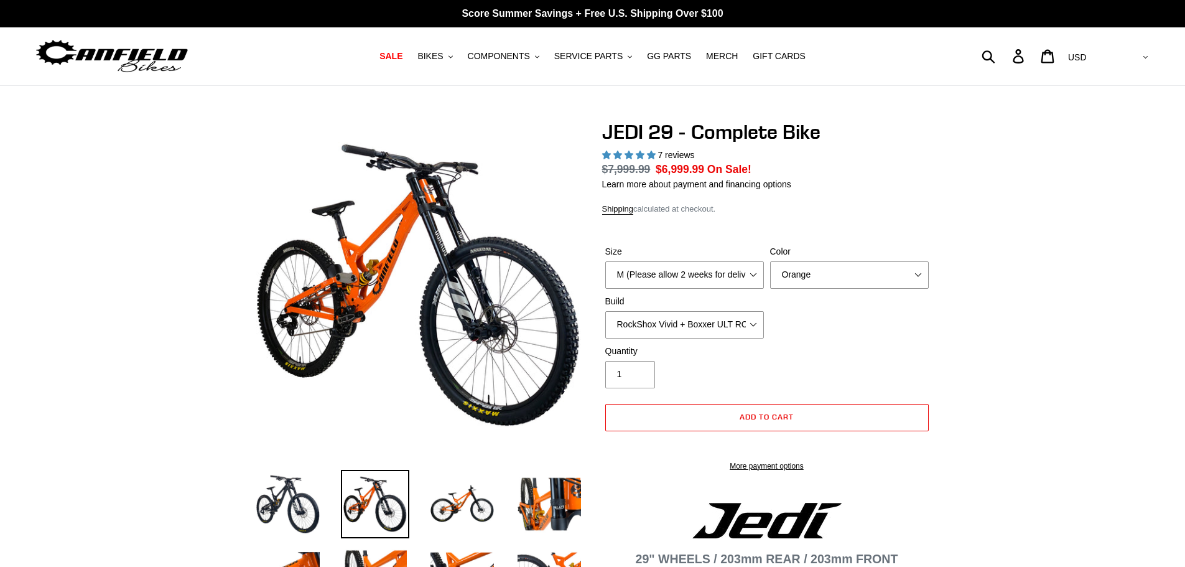
select select "highest-rating"
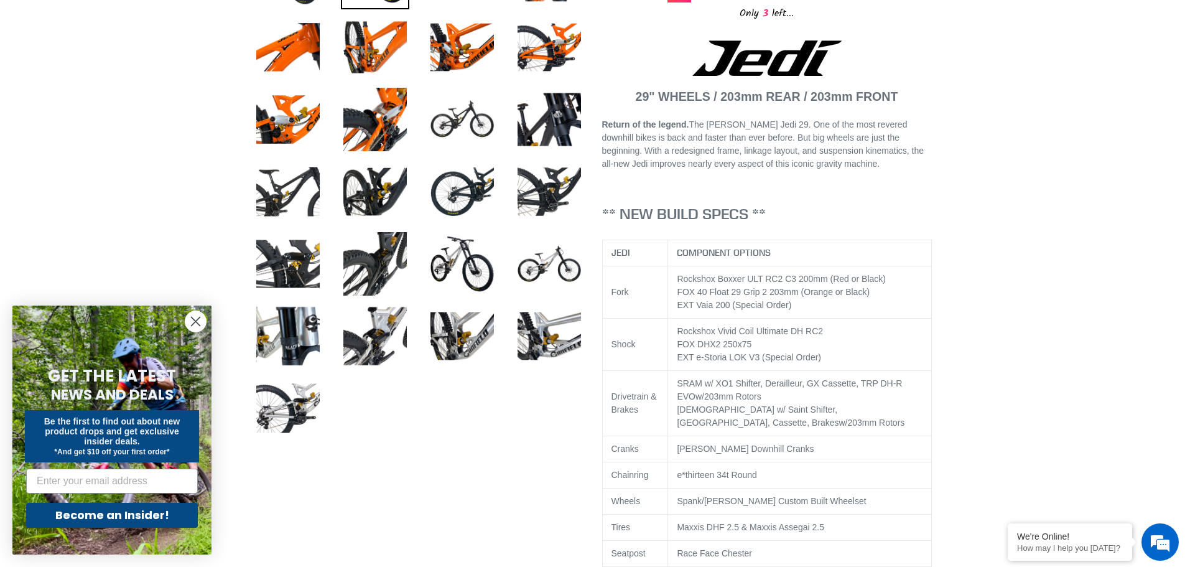
scroll to position [560, 0]
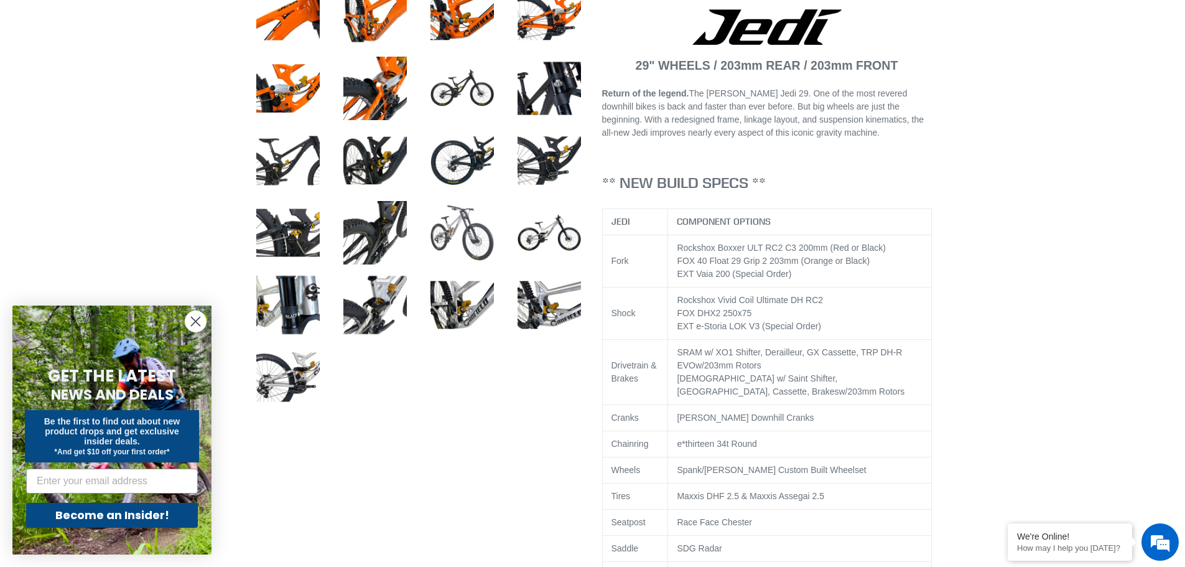
click at [452, 231] on img at bounding box center [462, 232] width 68 height 68
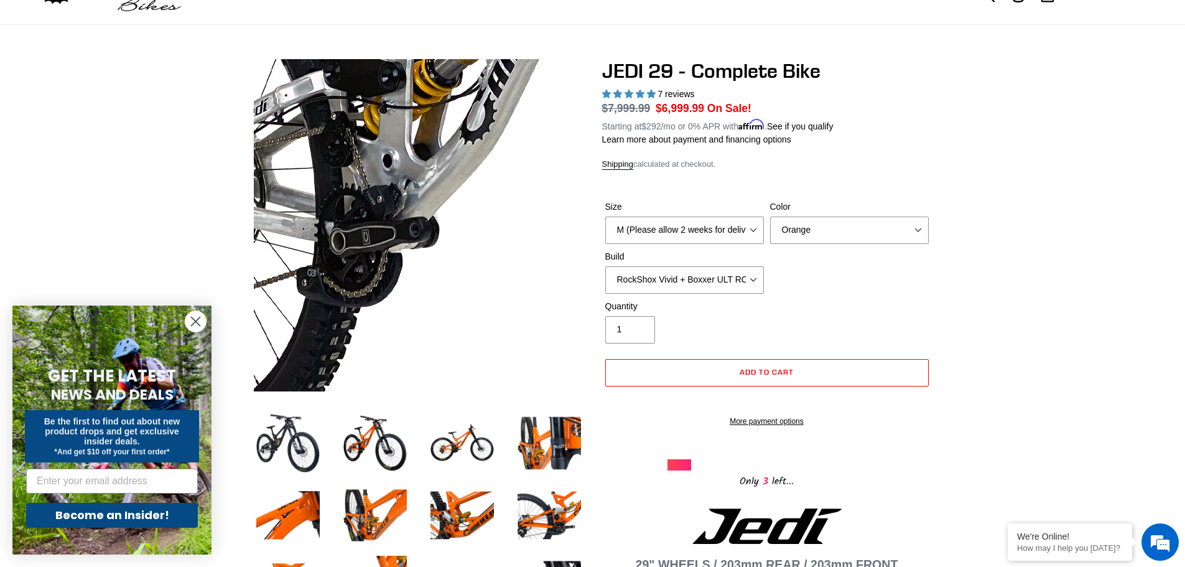
scroll to position [62, 0]
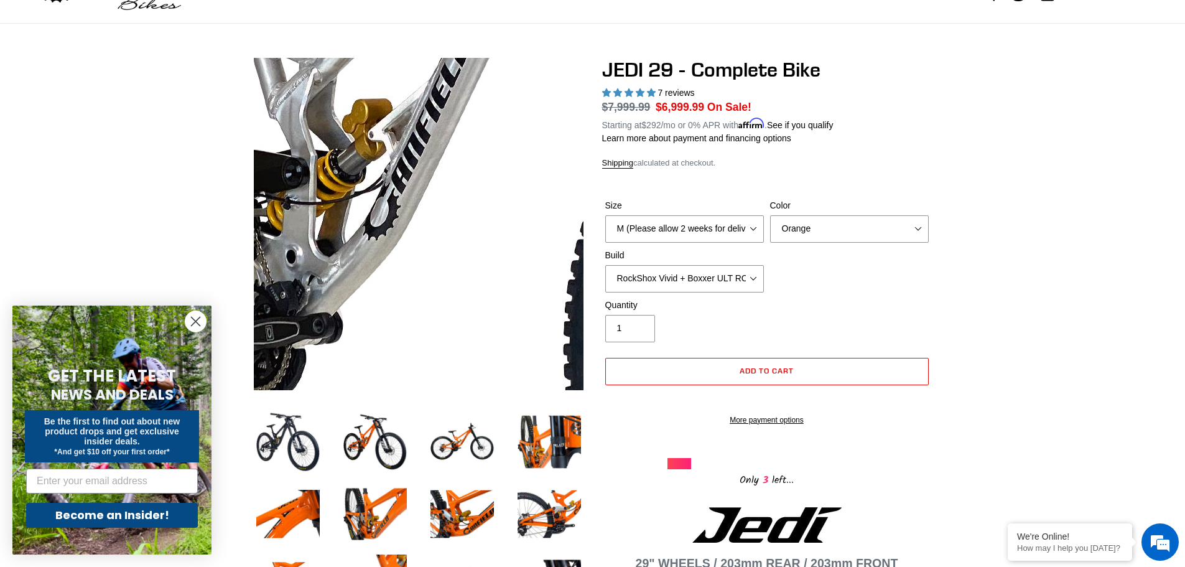
click at [368, 230] on img at bounding box center [562, 205] width 1274 height 1274
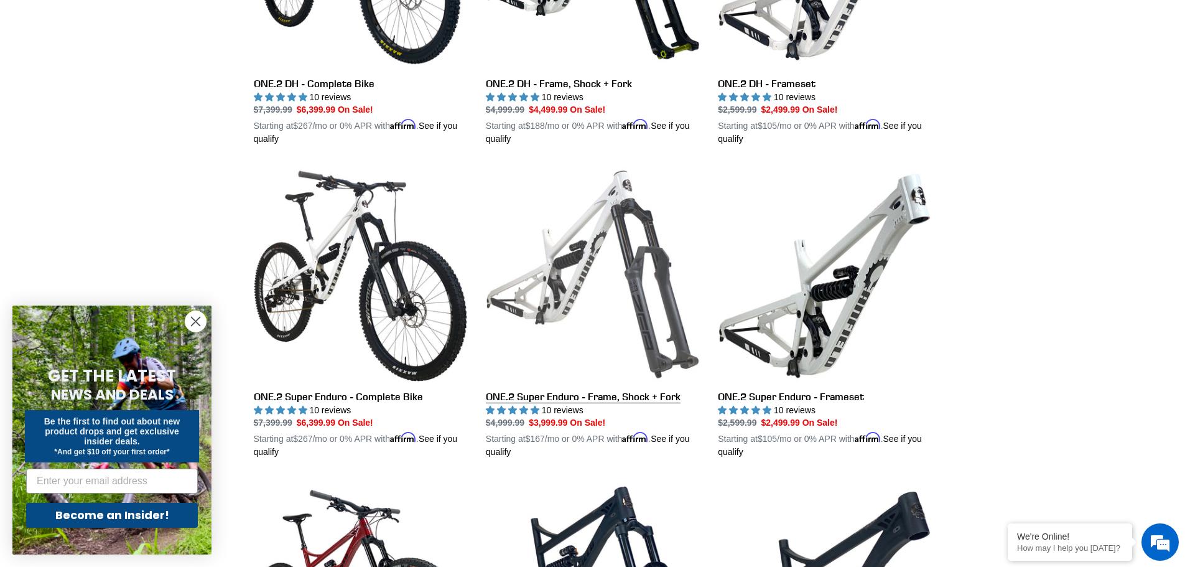
scroll to position [809, 0]
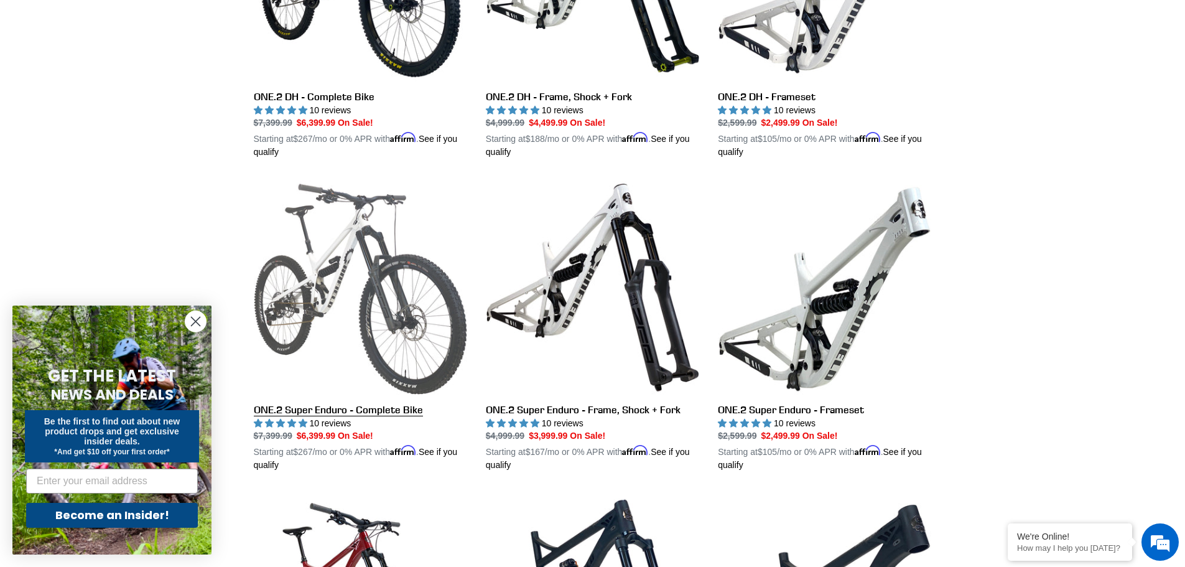
click at [343, 247] on link "ONE.2 Super Enduro - Complete Bike" at bounding box center [360, 325] width 213 height 291
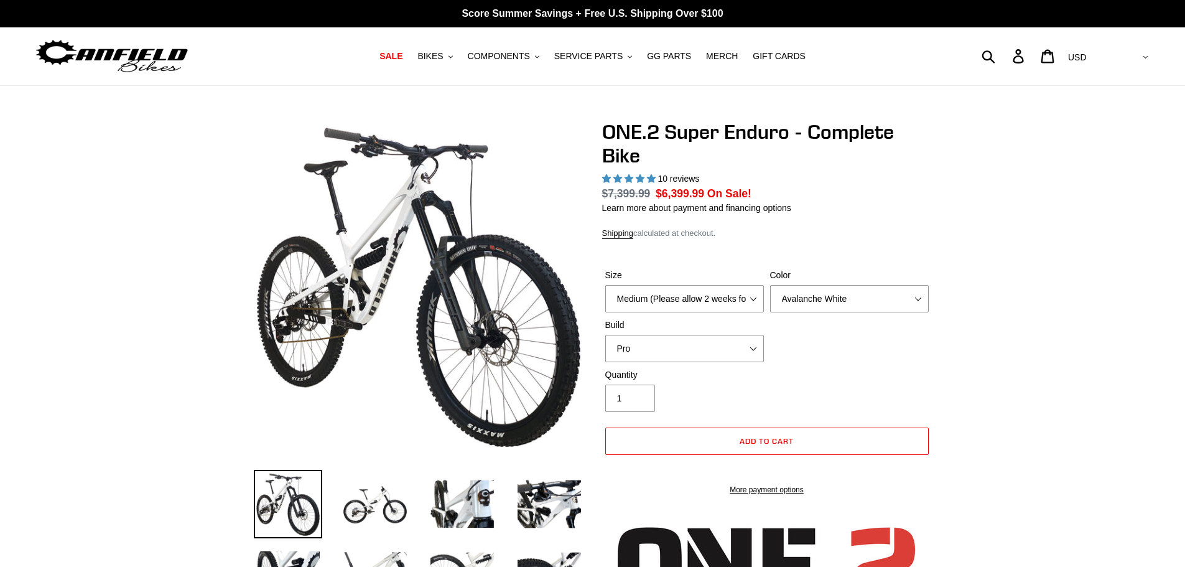
select select "highest-rating"
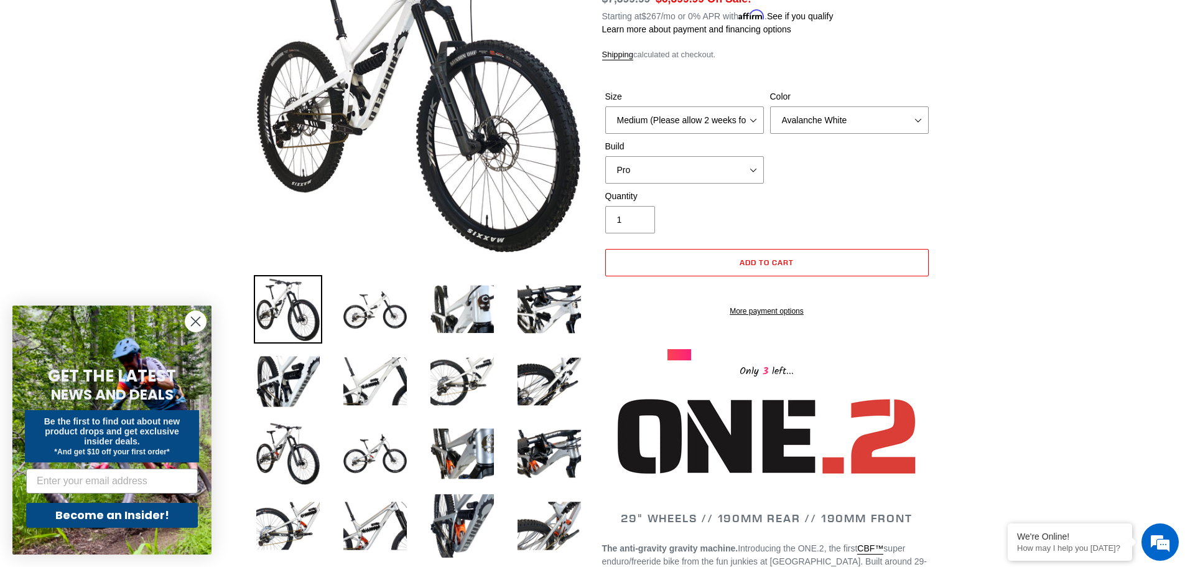
scroll to position [249, 0]
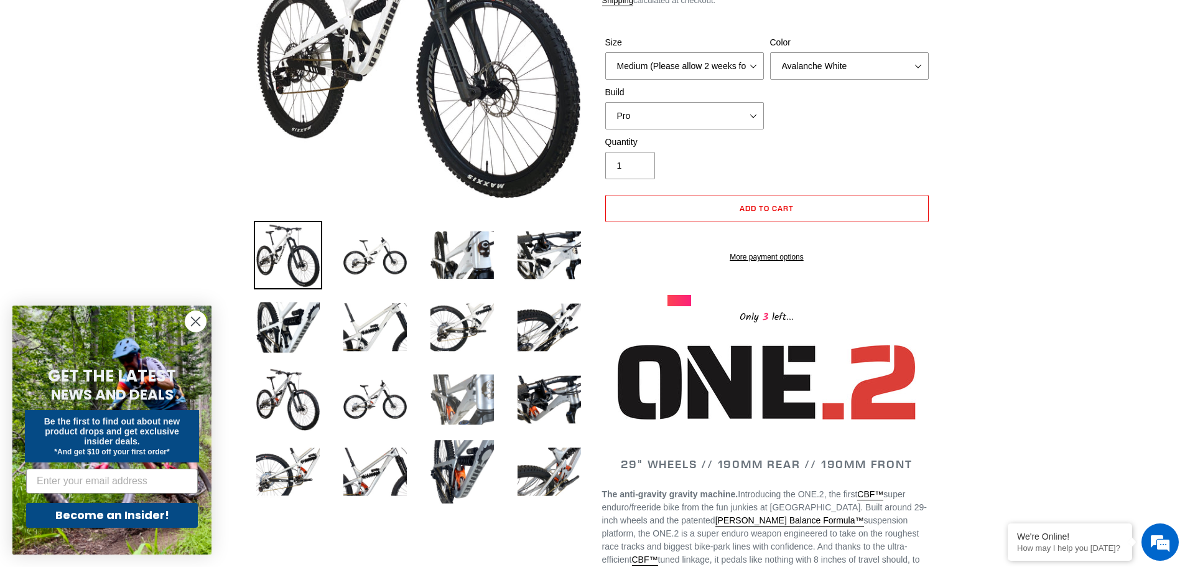
click at [459, 399] on img at bounding box center [462, 399] width 68 height 68
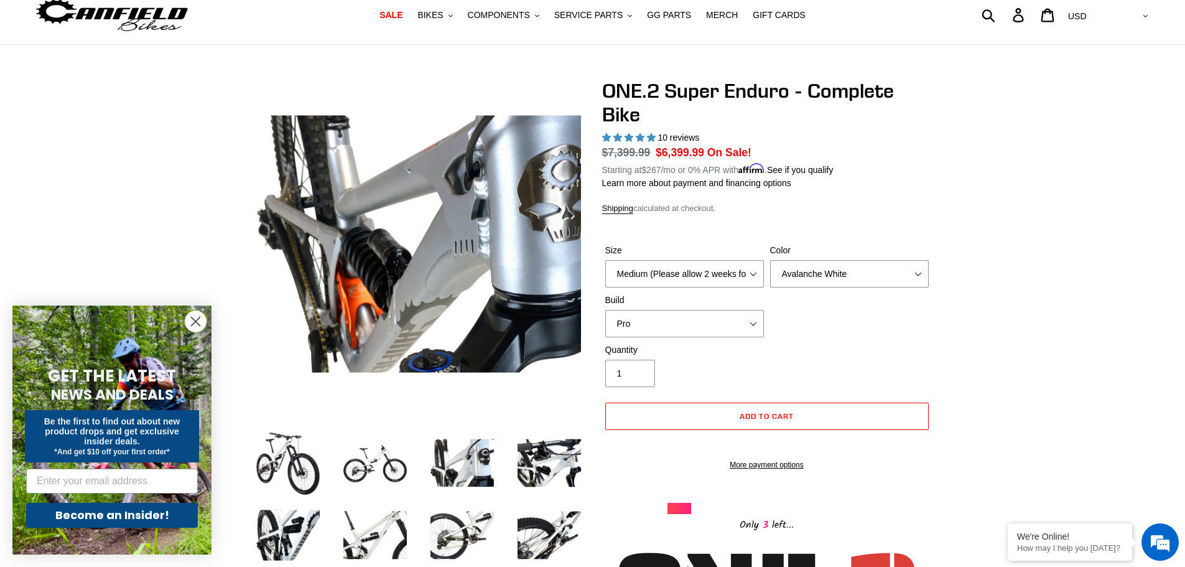
scroll to position [0, 0]
